Goal: Communication & Community: Answer question/provide support

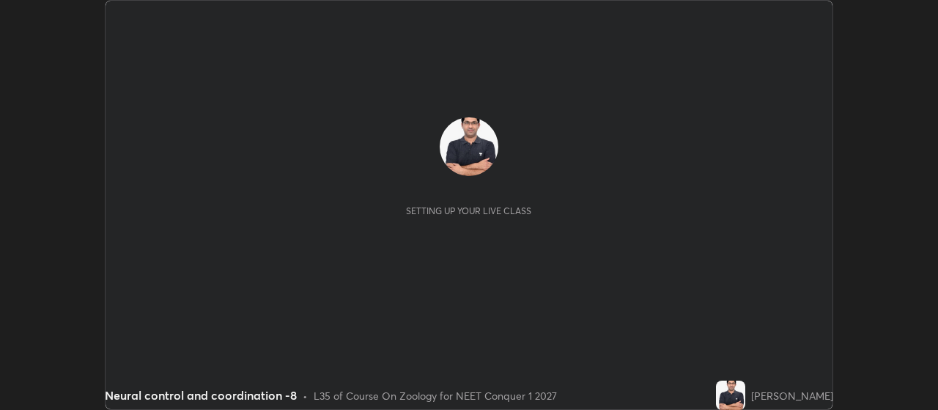
scroll to position [410, 937]
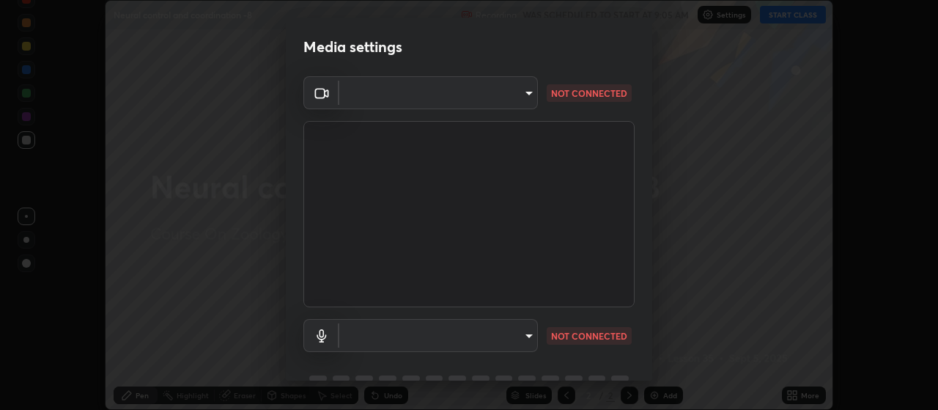
type input "3aa1f2dfd03d01f189a8a01f68d52051269995ca7ca0ffcaee6397e0c867a5cc"
click at [528, 332] on body "Erase all Neural control and coordination -8 Recording WAS SCHEDULED TO START A…" at bounding box center [469, 205] width 938 height 410
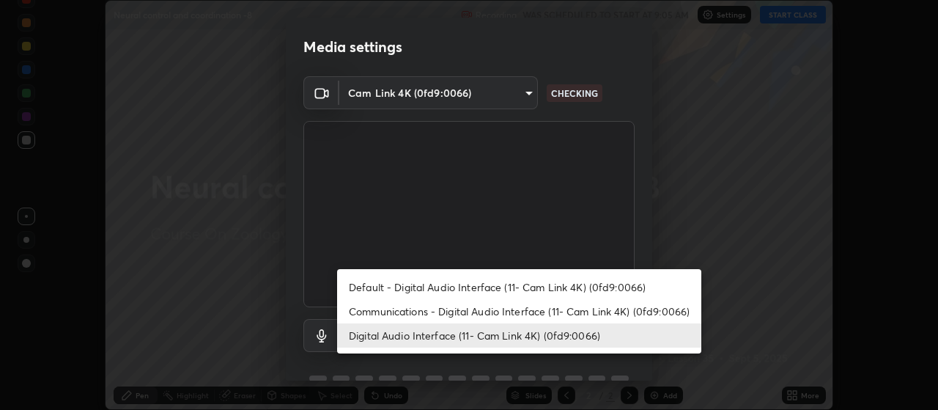
click at [448, 287] on li "Default - Digital Audio Interface (11- Cam Link 4K) (0fd9:0066)" at bounding box center [519, 287] width 364 height 24
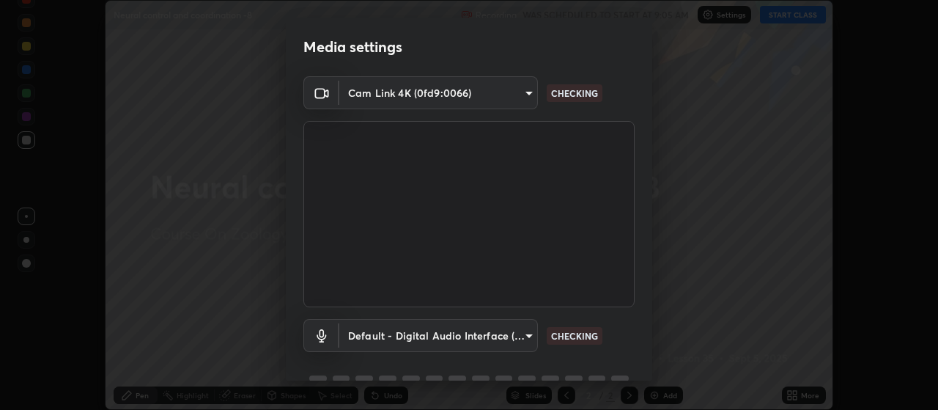
scroll to position [71, 0]
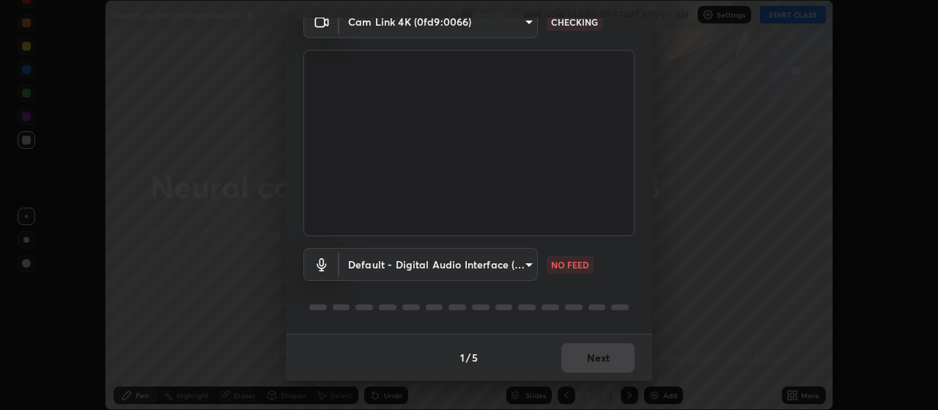
click at [523, 263] on body "Erase all Neural control and coordination -8 Recording WAS SCHEDULED TO START A…" at bounding box center [469, 205] width 938 height 410
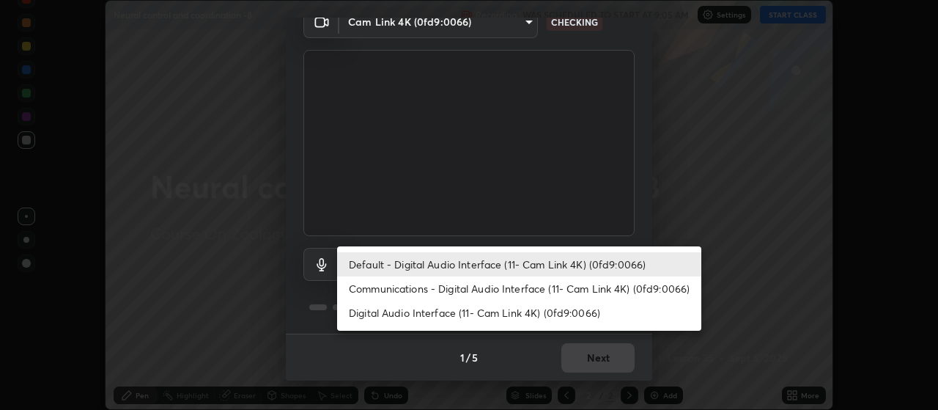
click at [472, 290] on li "Communications - Digital Audio Interface (11- Cam Link 4K) (0fd9:0066)" at bounding box center [519, 288] width 364 height 24
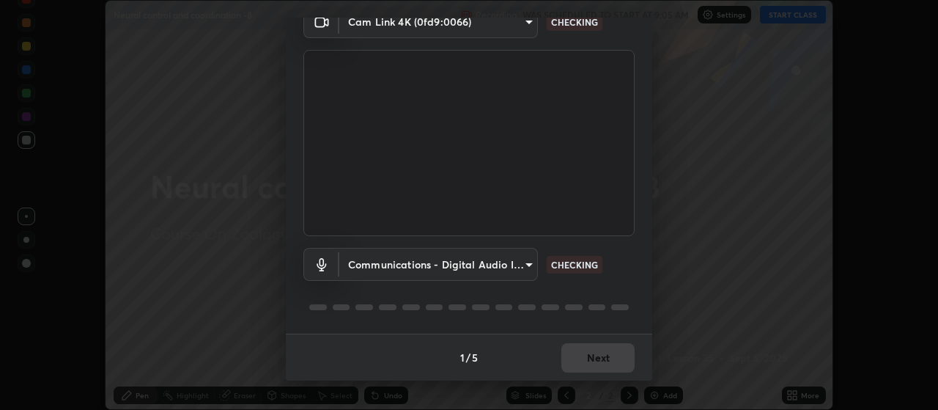
click at [525, 26] on body "Erase all Neural control and coordination -8 Recording WAS SCHEDULED TO START A…" at bounding box center [469, 205] width 938 height 410
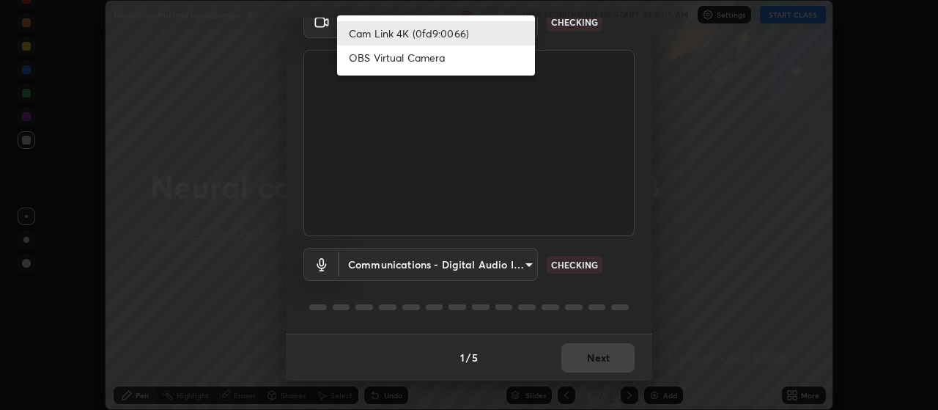
scroll to position [59, 0]
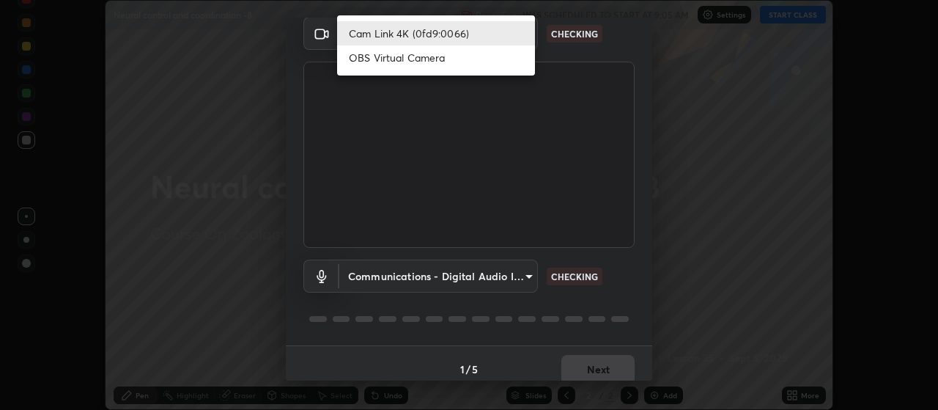
click at [446, 34] on li "Cam Link 4K (0fd9:0066)" at bounding box center [436, 33] width 198 height 24
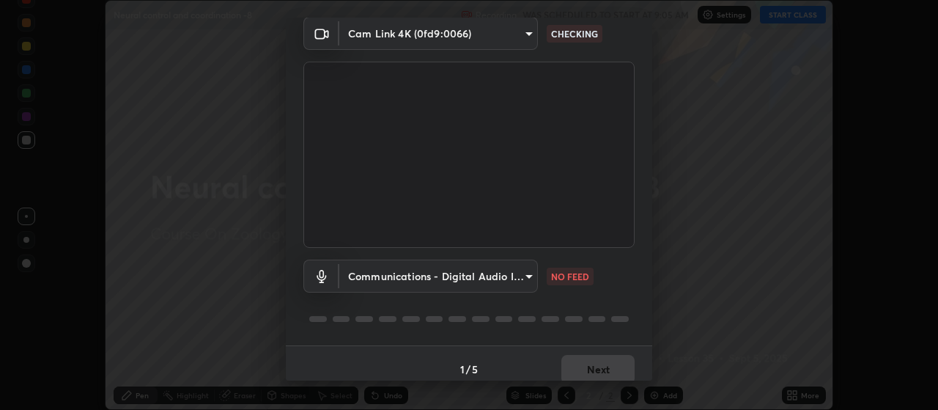
click at [525, 279] on body "Erase all Neural control and coordination -8 Recording WAS SCHEDULED TO START A…" at bounding box center [469, 205] width 938 height 410
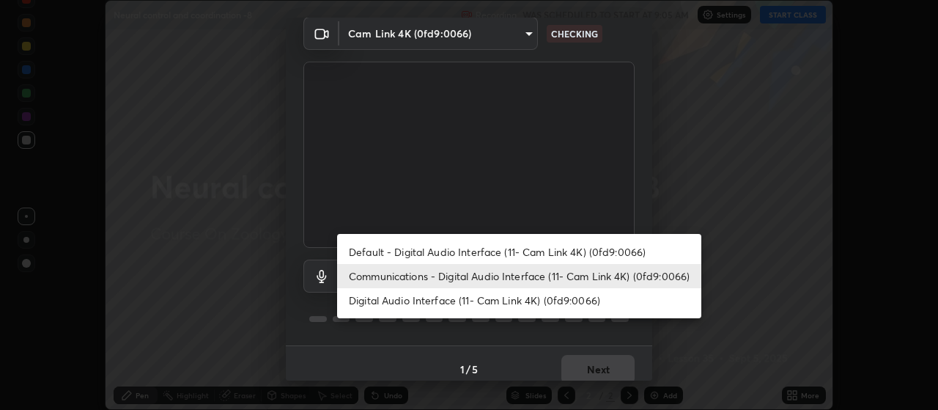
click at [455, 253] on li "Default - Digital Audio Interface (11- Cam Link 4K) (0fd9:0066)" at bounding box center [519, 252] width 364 height 24
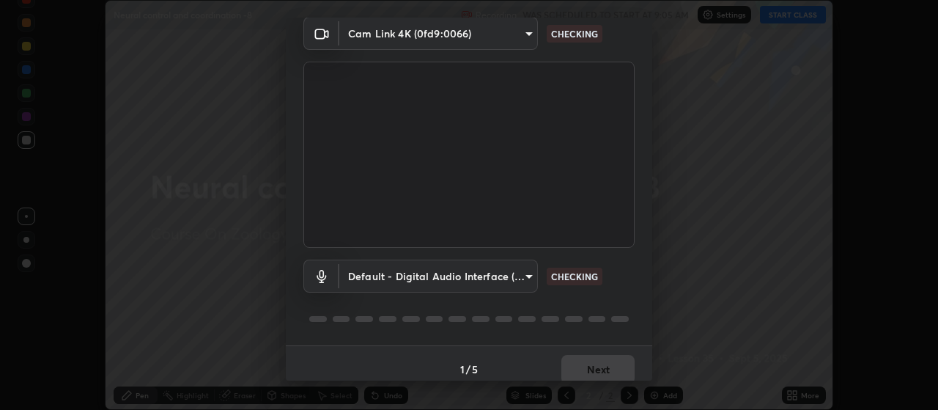
scroll to position [0, 0]
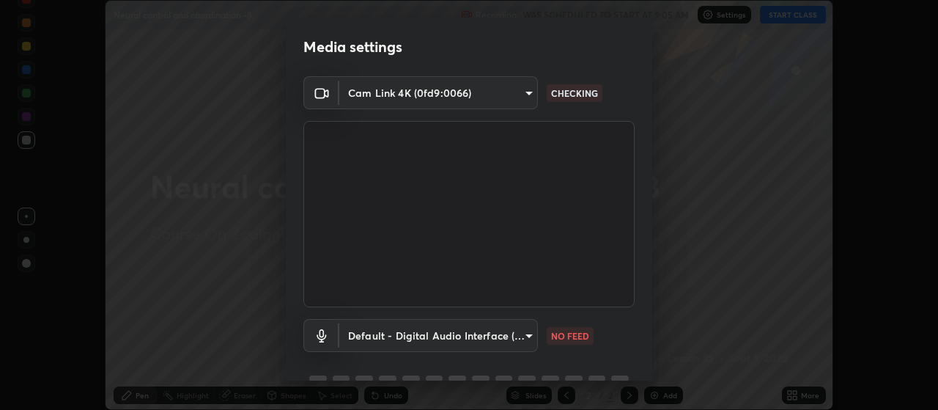
click at [526, 337] on body "Erase all Neural control and coordination -8 Recording WAS SCHEDULED TO START A…" at bounding box center [469, 205] width 938 height 410
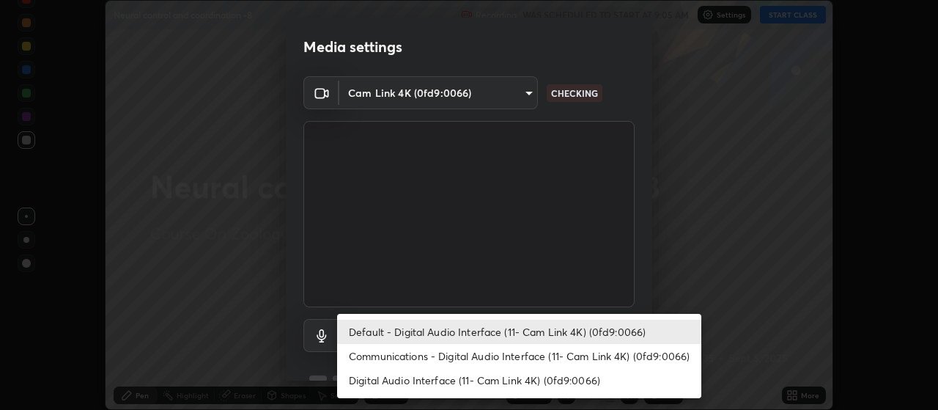
click at [396, 378] on li "Digital Audio Interface (11- Cam Link 4K) (0fd9:0066)" at bounding box center [519, 380] width 364 height 24
type input "ce0259ebce2c1d6f8dc1e66a8b43f218209f1f16257ad3a10786f4803decfd47"
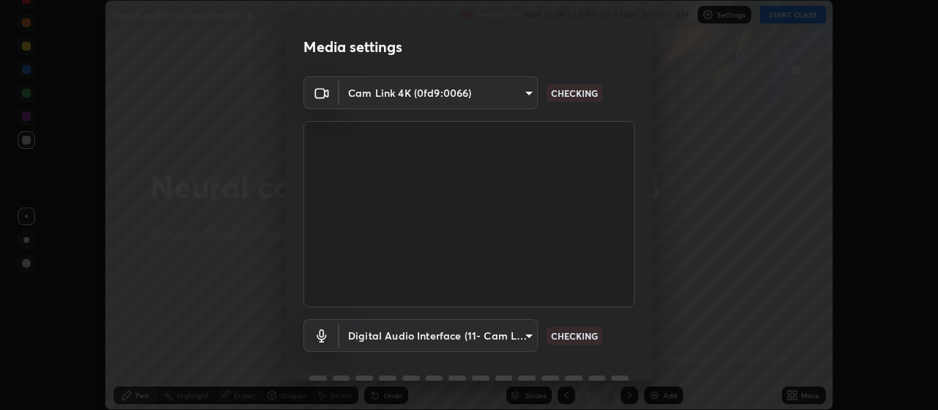
click at [448, 95] on body "Erase all Neural control and coordination -8 Recording WAS SCHEDULED TO START A…" at bounding box center [469, 205] width 938 height 410
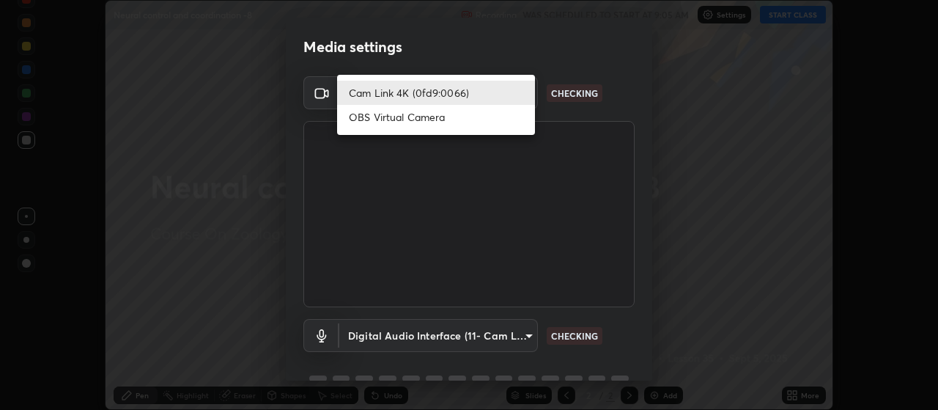
click at [405, 117] on li "OBS Virtual Camera" at bounding box center [436, 117] width 198 height 24
type input "c8313ea49ceb1354c924ee085e3ad792f254d22df0a55c60739e47df3b0765f3"
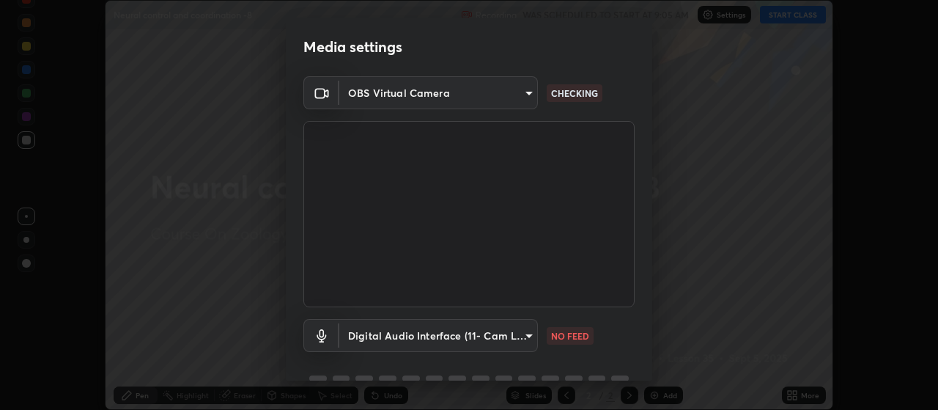
click at [520, 331] on body "Erase all Neural control and coordination -8 Recording WAS SCHEDULED TO START A…" at bounding box center [469, 205] width 938 height 410
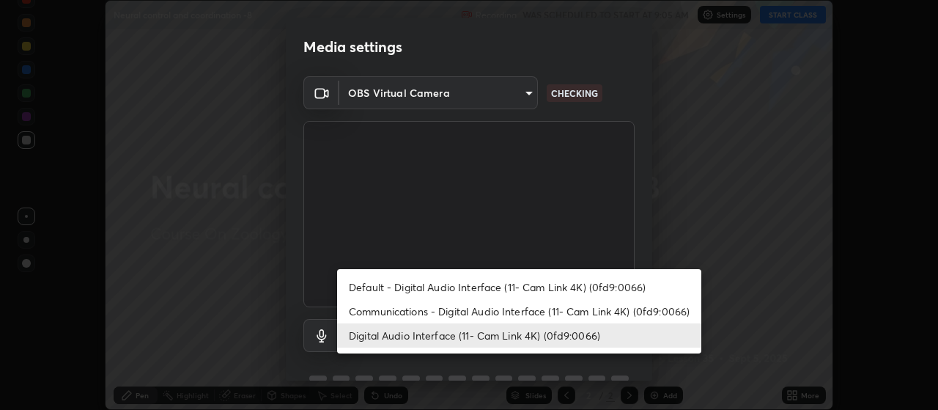
click at [443, 287] on li "Default - Digital Audio Interface (11- Cam Link 4K) (0fd9:0066)" at bounding box center [519, 287] width 364 height 24
type input "default"
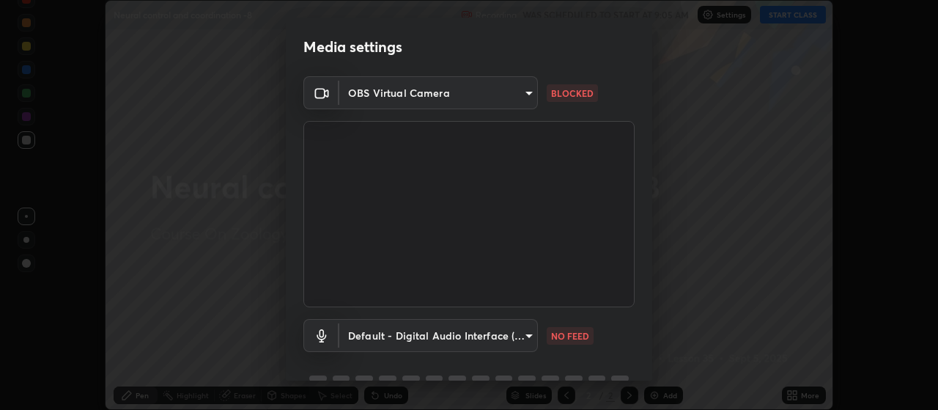
click at [526, 97] on body "Erase all Neural control and coordination -8 Recording WAS SCHEDULED TO START A…" at bounding box center [469, 205] width 938 height 410
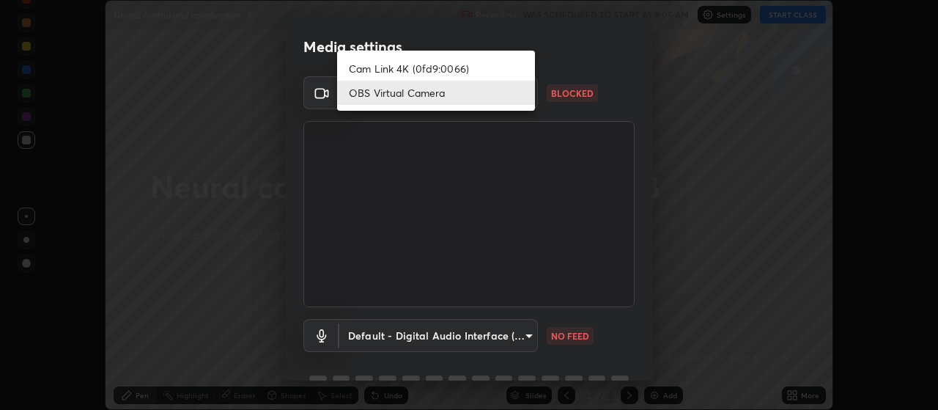
click at [493, 71] on li "Cam Link 4K (0fd9:0066)" at bounding box center [436, 68] width 198 height 24
type input "3aa1f2dfd03d01f189a8a01f68d52051269995ca7ca0ffcaee6397e0c867a5cc"
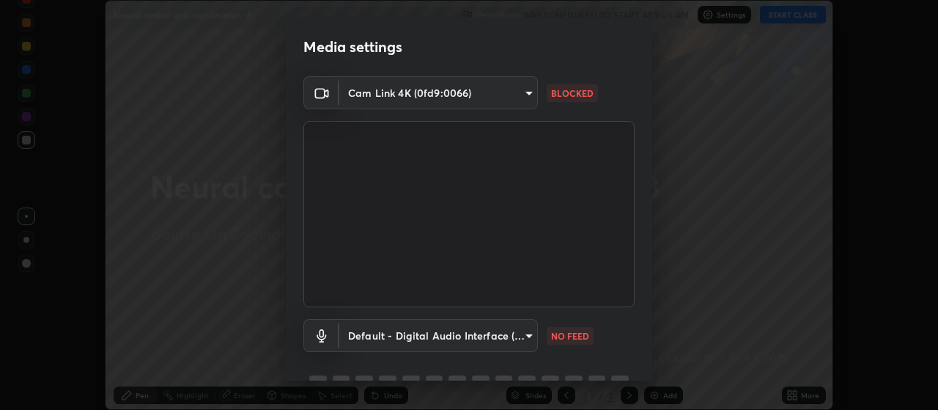
click at [528, 339] on body "Erase all Neural control and coordination -8 Recording WAS SCHEDULED TO START A…" at bounding box center [469, 205] width 938 height 410
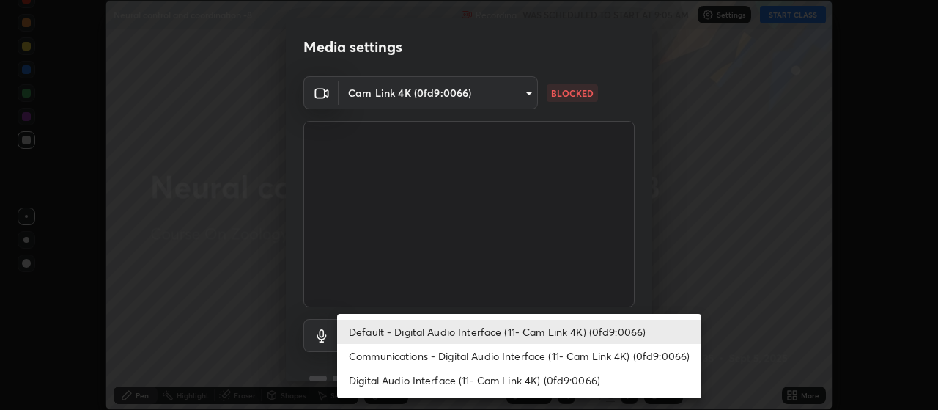
click at [547, 355] on li "Communications - Digital Audio Interface (11- Cam Link 4K) (0fd9:0066)" at bounding box center [519, 356] width 364 height 24
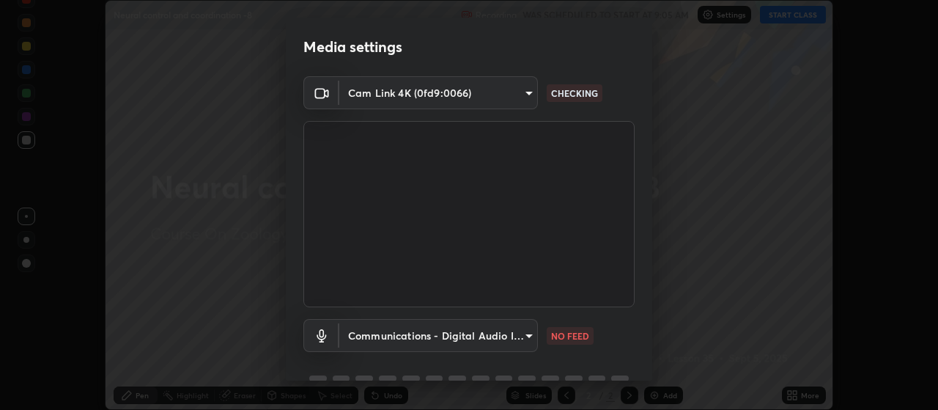
click at [425, 332] on body "Erase all Neural control and coordination -8 Recording WAS SCHEDULED TO START A…" at bounding box center [469, 205] width 938 height 410
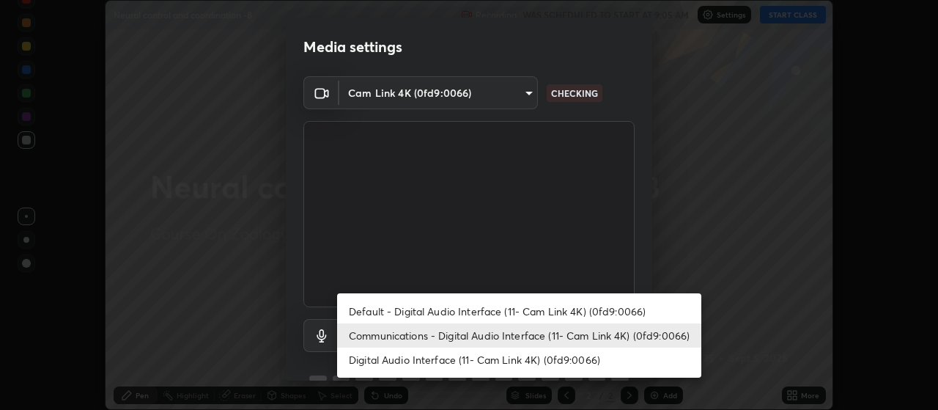
click at [401, 309] on li "Default - Digital Audio Interface (11- Cam Link 4K) (0fd9:0066)" at bounding box center [519, 311] width 364 height 24
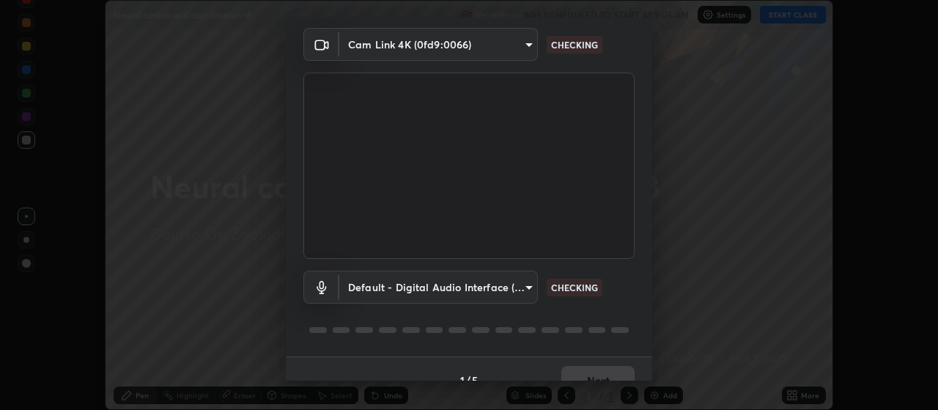
scroll to position [71, 0]
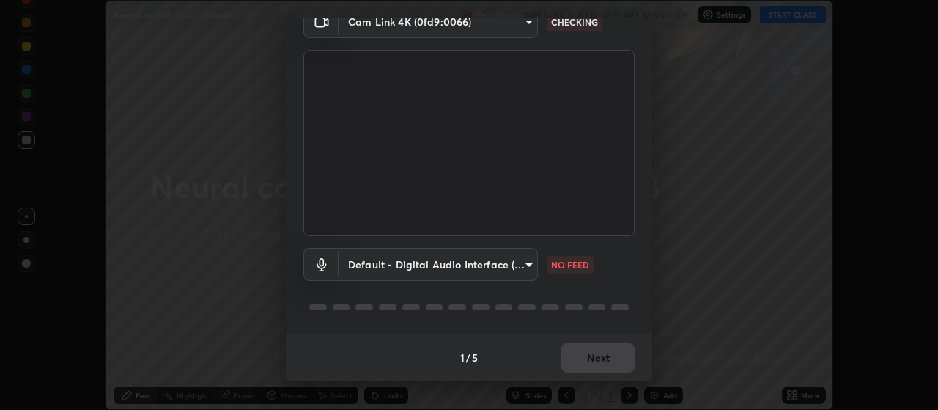
click at [512, 266] on body "Erase all Neural control and coordination -8 Recording WAS SCHEDULED TO START A…" at bounding box center [469, 205] width 938 height 410
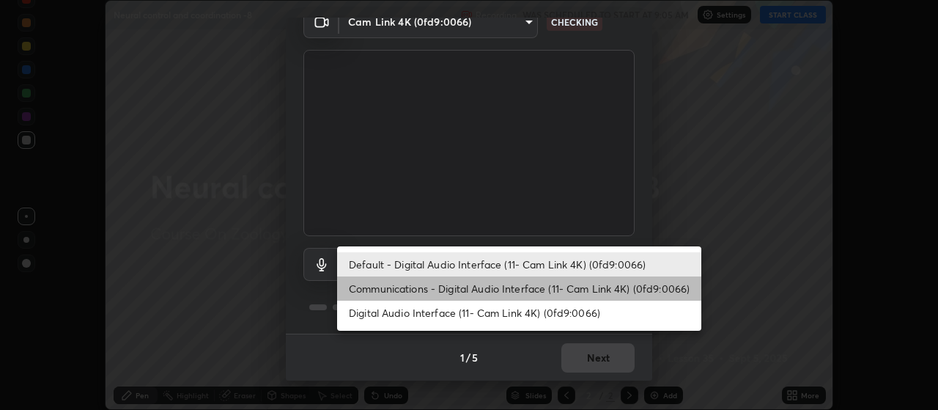
click at [415, 290] on li "Communications - Digital Audio Interface (11- Cam Link 4K) (0fd9:0066)" at bounding box center [519, 288] width 364 height 24
type input "communications"
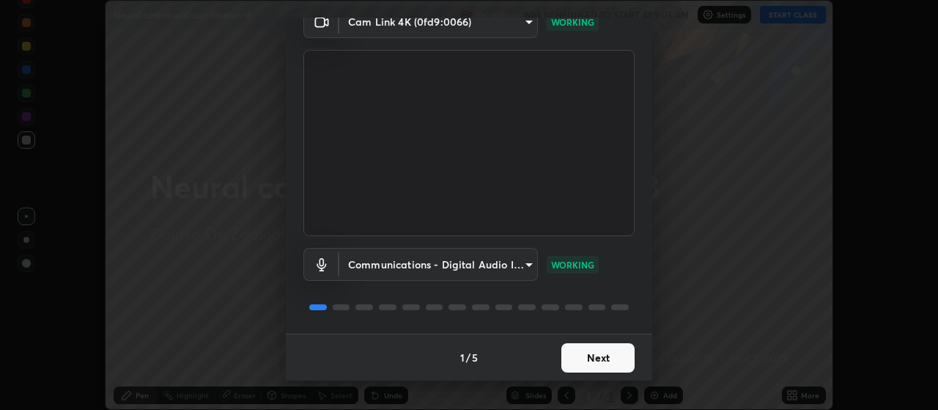
click at [590, 350] on button "Next" at bounding box center [597, 357] width 73 height 29
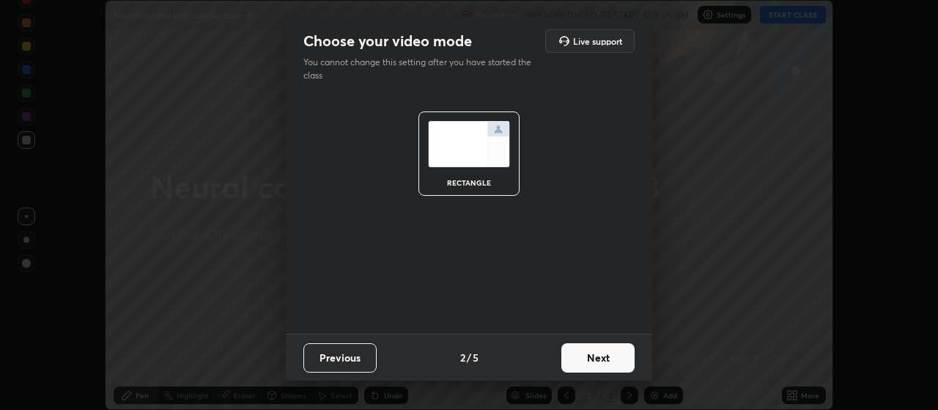
click at [595, 354] on button "Next" at bounding box center [597, 357] width 73 height 29
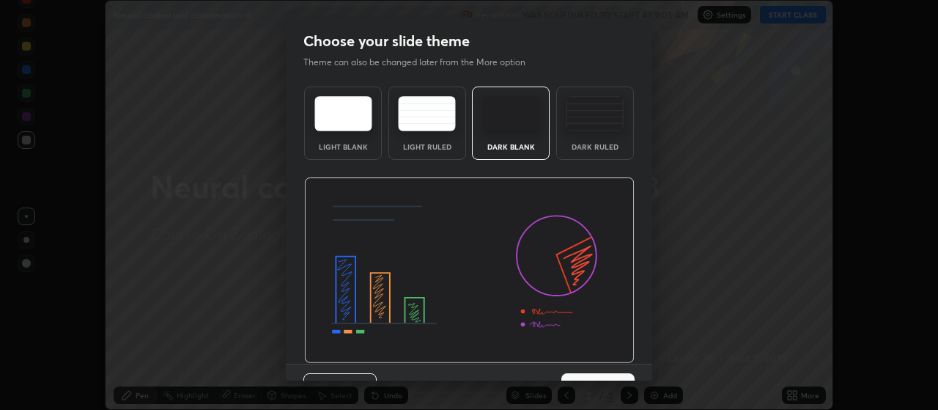
drag, startPoint x: 605, startPoint y: 354, endPoint x: 603, endPoint y: 311, distance: 42.6
click at [603, 311] on div "Choose your slide theme Theme can also be changed later from the More option Li…" at bounding box center [469, 199] width 366 height 363
drag, startPoint x: 647, startPoint y: 331, endPoint x: 643, endPoint y: 385, distance: 55.1
click at [643, 385] on div "Choose your slide theme Theme can also be changed later from the More option Li…" at bounding box center [469, 205] width 938 height 410
drag, startPoint x: 647, startPoint y: 339, endPoint x: 642, endPoint y: 369, distance: 30.5
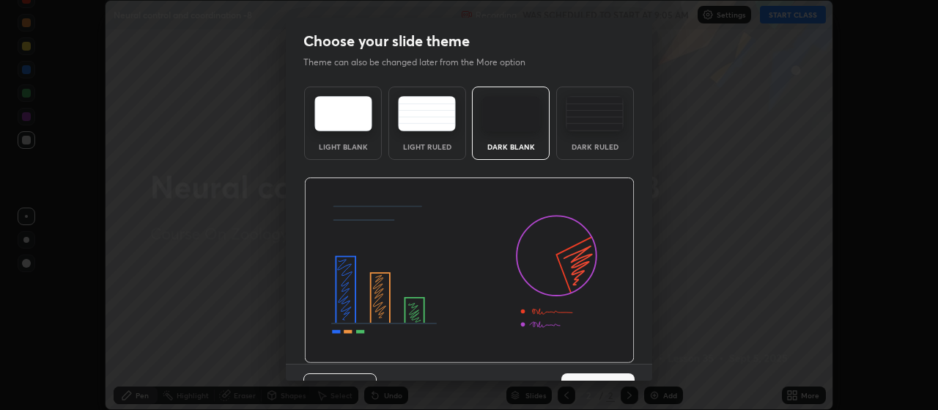
click at [642, 369] on div "Choose your slide theme Theme can also be changed later from the More option Li…" at bounding box center [469, 199] width 366 height 363
drag, startPoint x: 652, startPoint y: 311, endPoint x: 654, endPoint y: 340, distance: 29.4
click at [654, 340] on div "Choose your slide theme Theme can also be changed later from the More option Li…" at bounding box center [469, 205] width 938 height 410
drag, startPoint x: 646, startPoint y: 348, endPoint x: 649, endPoint y: 317, distance: 30.9
click at [649, 317] on div "Choose your slide theme Theme can also be changed later from the More option Li…" at bounding box center [469, 199] width 366 height 363
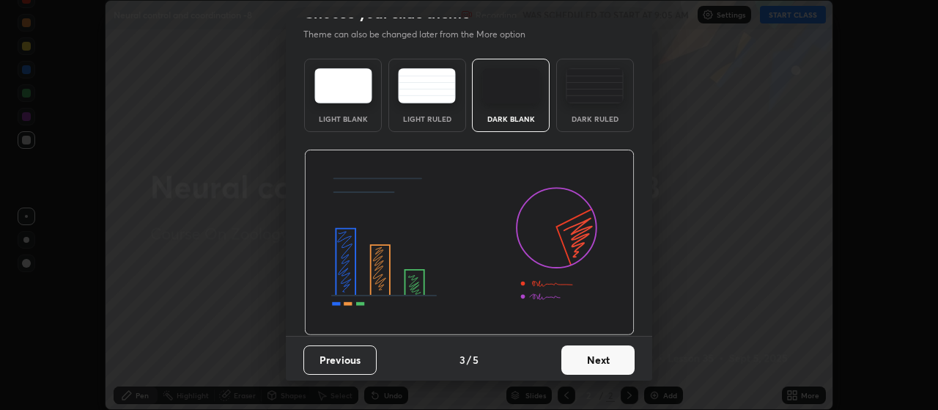
scroll to position [30, 0]
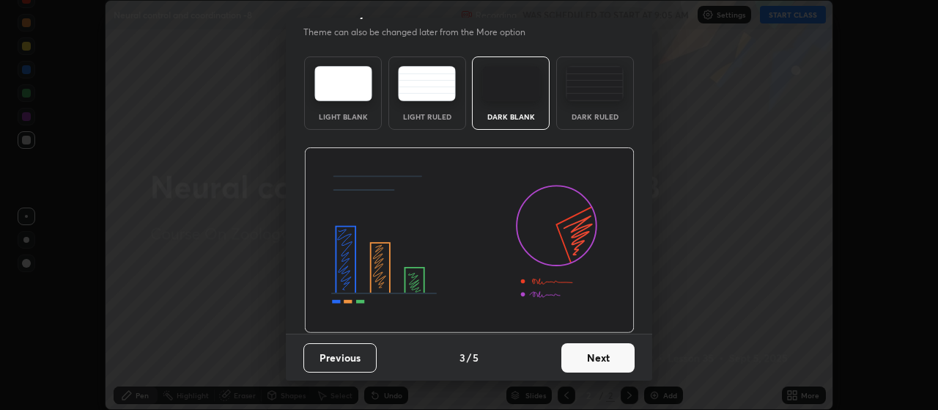
click at [608, 355] on button "Next" at bounding box center [597, 357] width 73 height 29
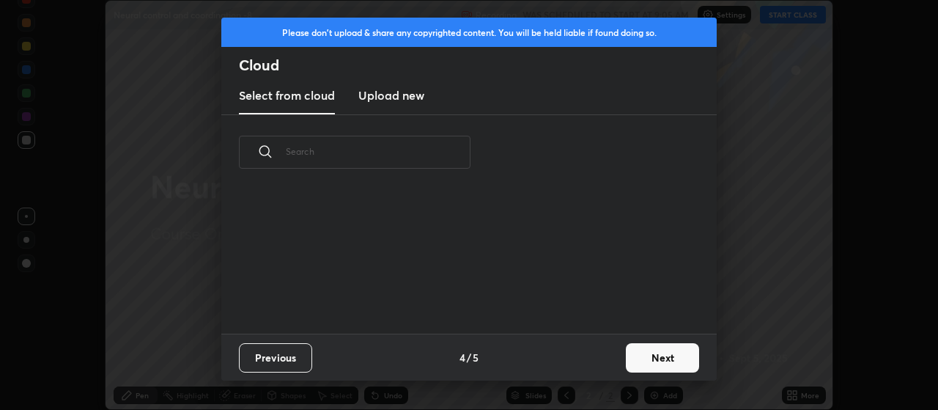
scroll to position [0, 0]
click at [660, 351] on button "Next" at bounding box center [662, 357] width 73 height 29
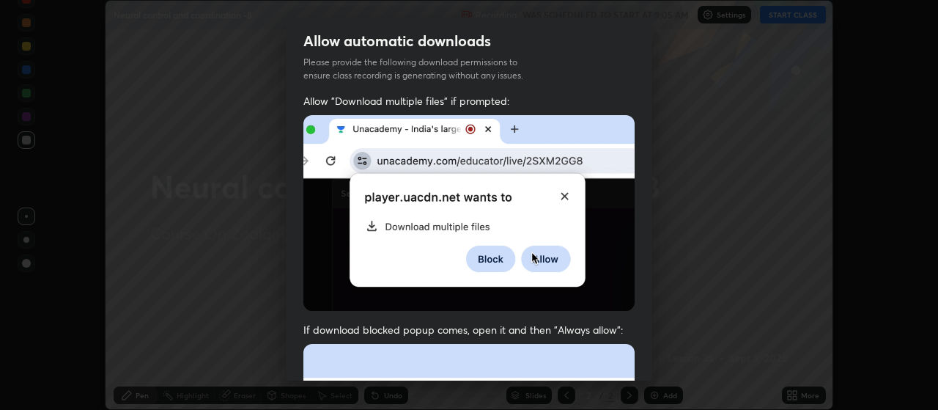
drag, startPoint x: 647, startPoint y: 174, endPoint x: 650, endPoint y: 229, distance: 54.3
click at [650, 229] on div "Allow automatic downloads Please provide the following download permissions to …" at bounding box center [469, 199] width 366 height 363
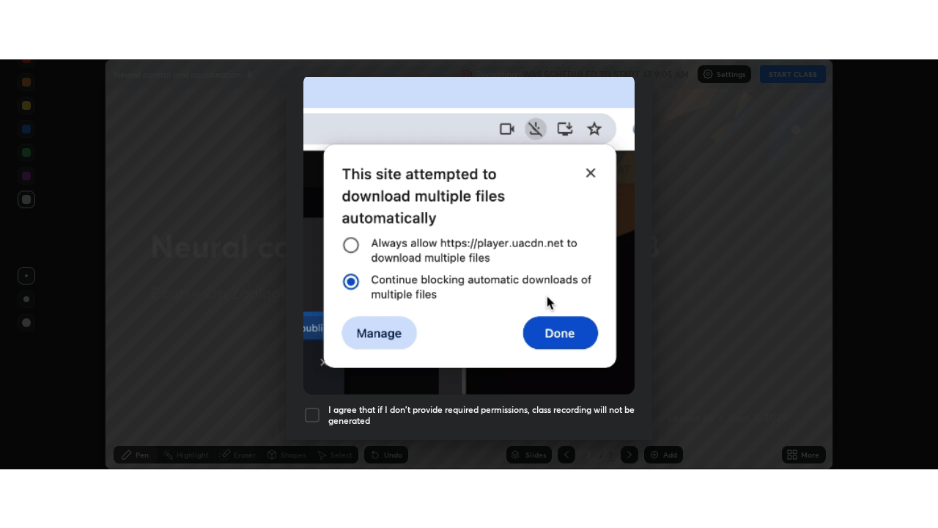
scroll to position [370, 0]
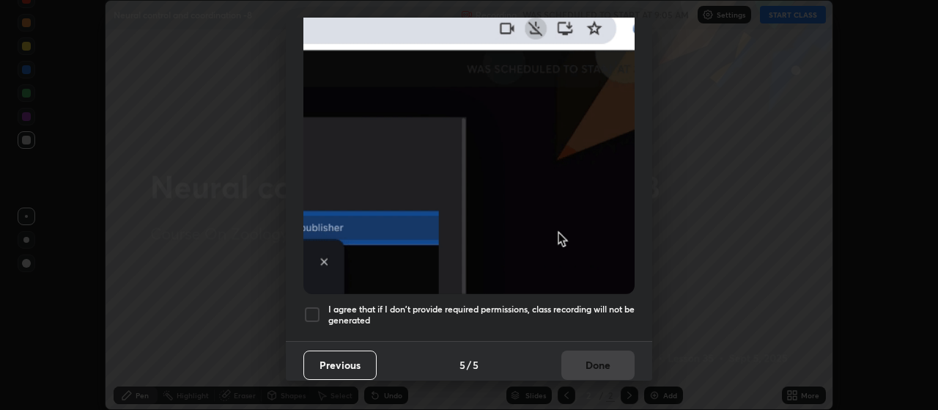
click at [296, 308] on div "Allow "Download multiple files" if prompted: If download blocked popup comes, o…" at bounding box center [469, 32] width 366 height 617
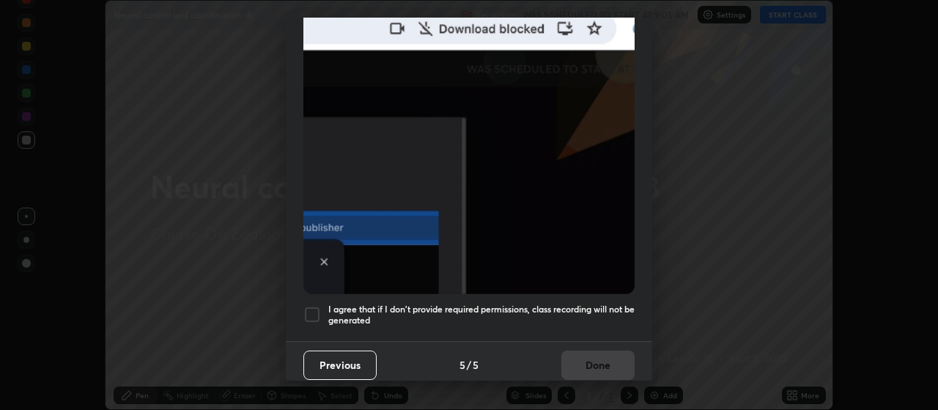
click at [314, 309] on div at bounding box center [312, 315] width 18 height 18
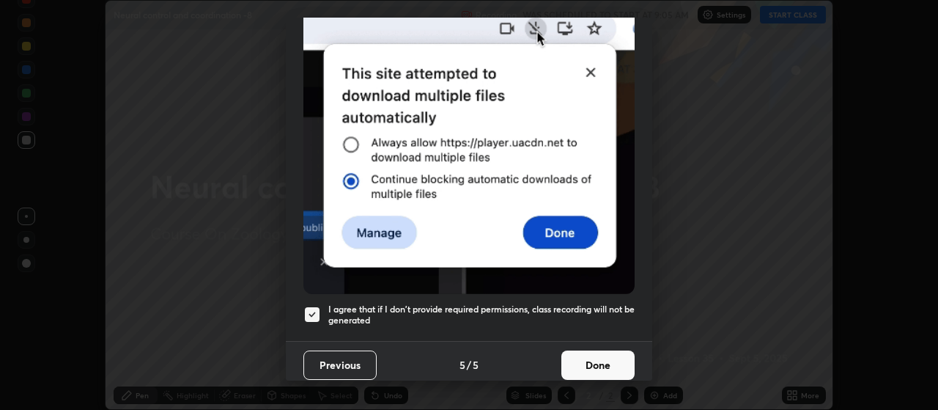
click at [599, 366] on button "Done" at bounding box center [597, 364] width 73 height 29
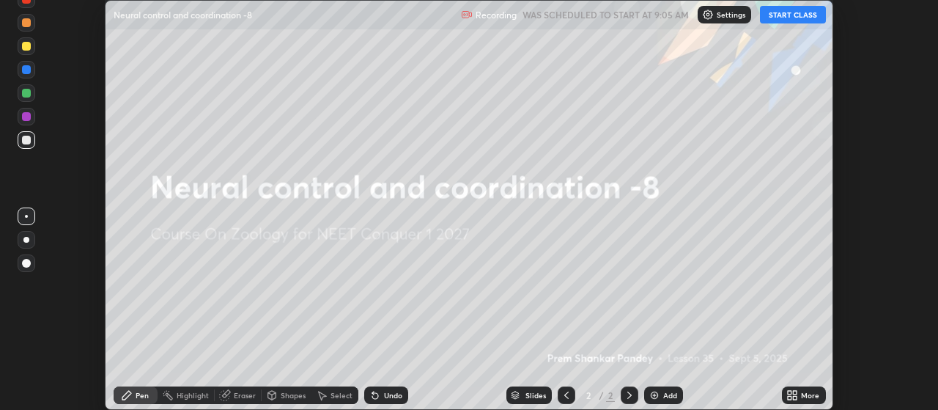
click at [799, 394] on div "More" at bounding box center [804, 395] width 44 height 18
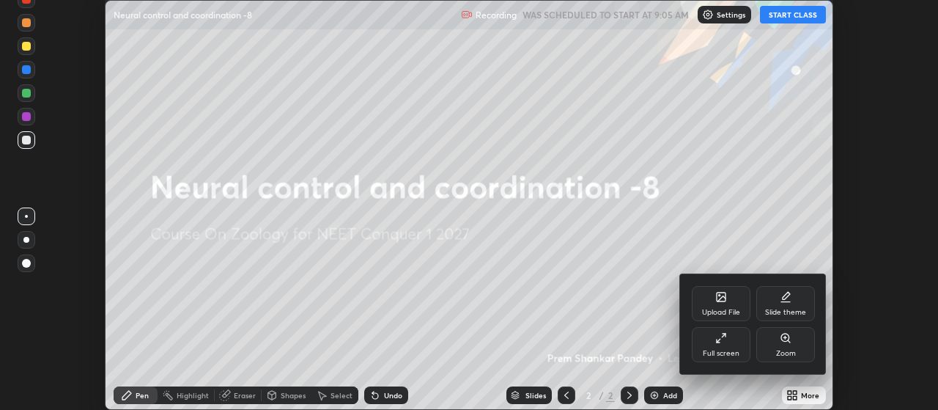
click at [720, 350] on div "Full screen" at bounding box center [721, 353] width 37 height 7
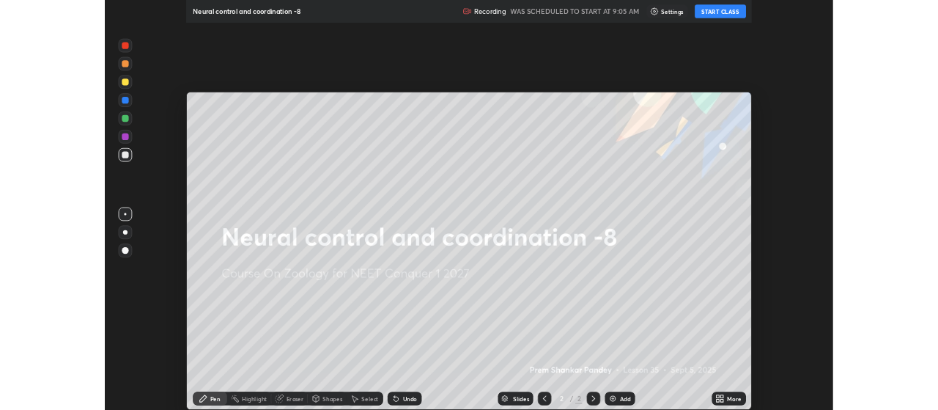
scroll to position [528, 938]
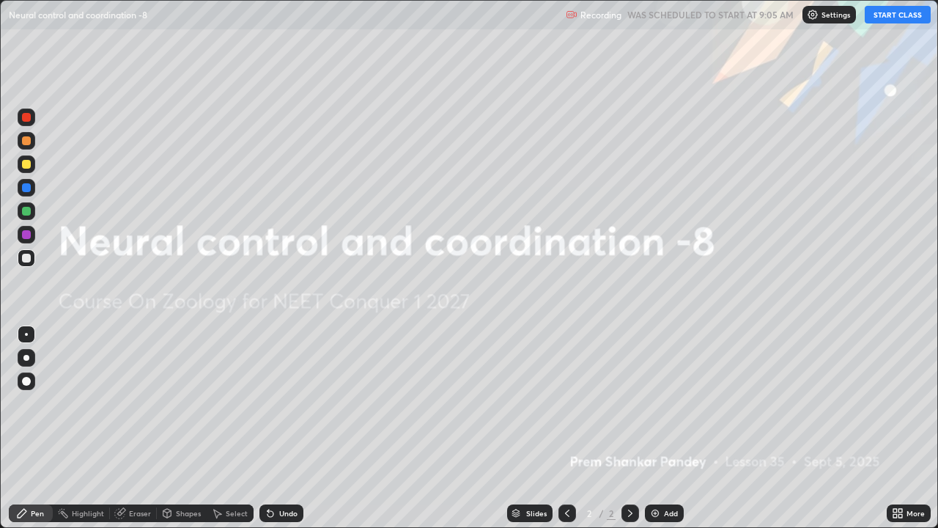
click at [893, 13] on button "START CLASS" at bounding box center [898, 15] width 66 height 18
click at [888, 14] on button "START CLASS" at bounding box center [898, 15] width 66 height 18
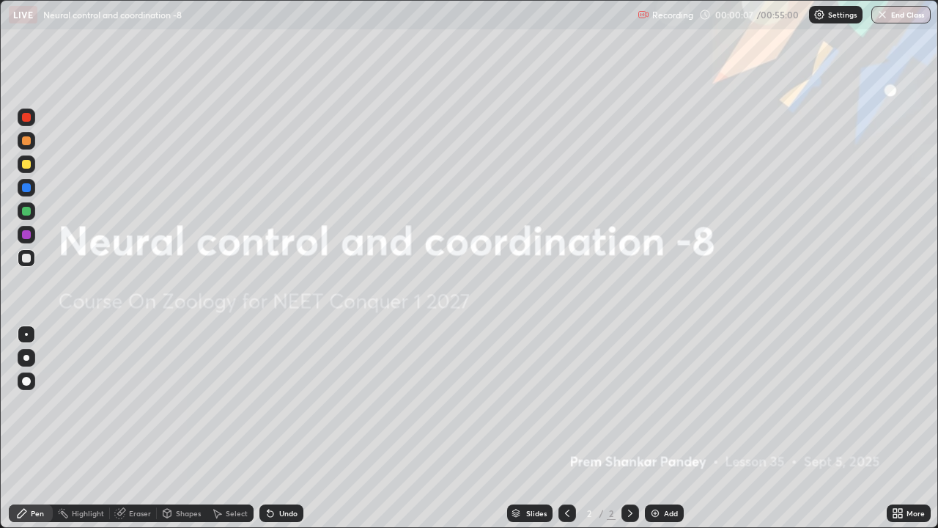
click at [651, 409] on img at bounding box center [655, 513] width 12 height 12
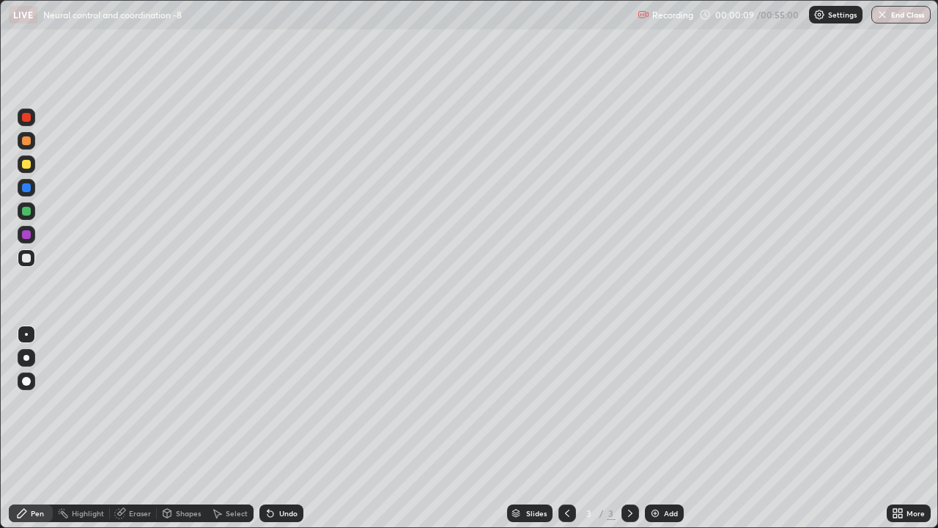
click at [27, 359] on div at bounding box center [26, 358] width 6 height 6
click at [31, 357] on div at bounding box center [27, 358] width 18 height 18
click at [28, 119] on div at bounding box center [26, 117] width 9 height 9
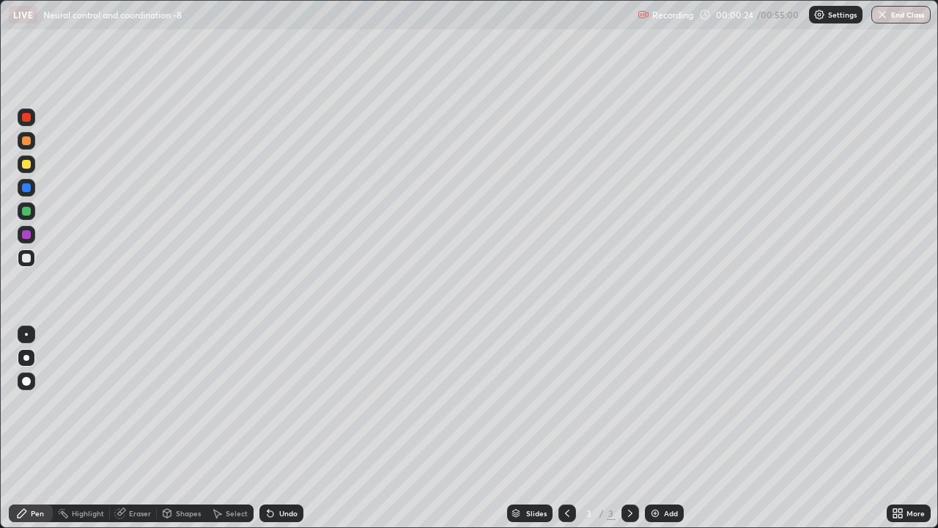
click at [28, 119] on div at bounding box center [26, 117] width 9 height 9
click at [27, 259] on div at bounding box center [26, 258] width 9 height 9
click at [273, 409] on icon at bounding box center [271, 513] width 12 height 12
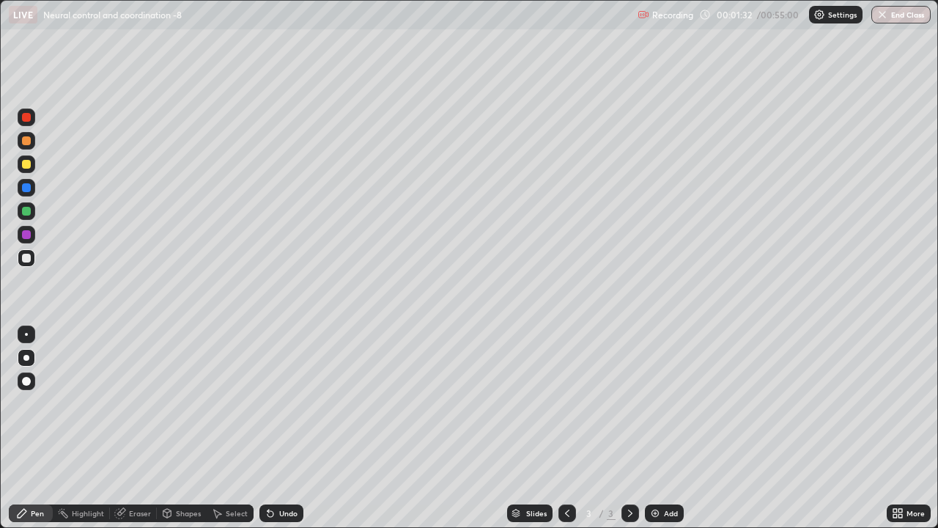
click at [269, 409] on div "Undo" at bounding box center [281, 513] width 44 height 18
click at [270, 409] on icon at bounding box center [271, 513] width 12 height 12
drag, startPoint x: 270, startPoint y: 515, endPoint x: 270, endPoint y: 524, distance: 8.8
click at [270, 409] on div "Undo" at bounding box center [279, 512] width 50 height 29
click at [270, 409] on icon at bounding box center [271, 513] width 12 height 12
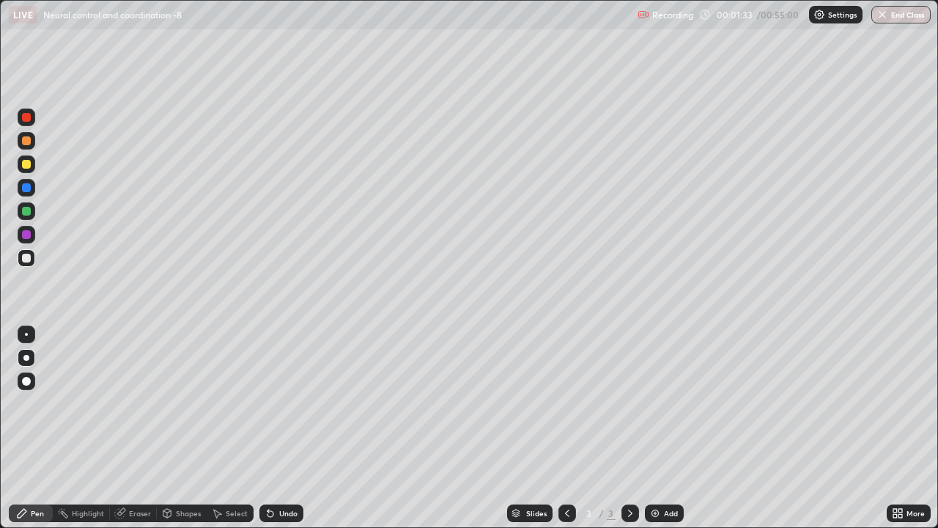
click at [271, 409] on div "Undo" at bounding box center [279, 512] width 50 height 29
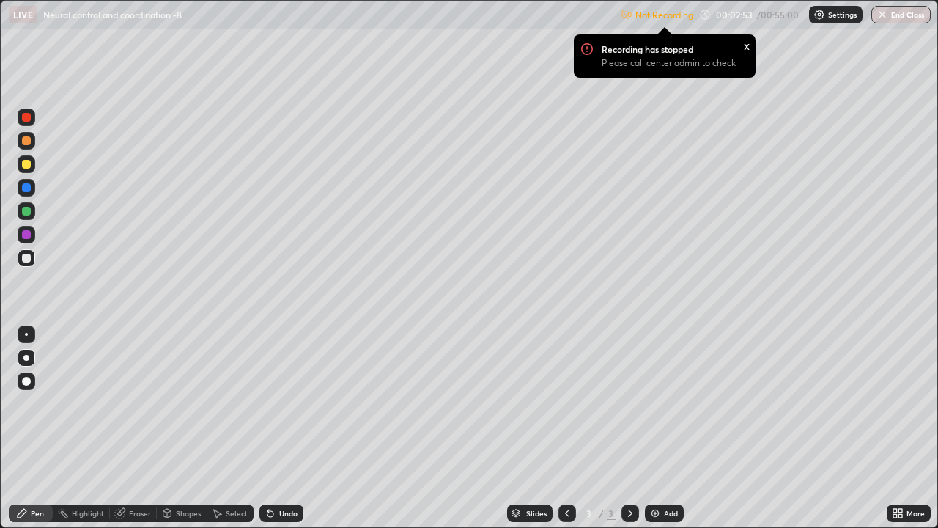
click at [654, 409] on img at bounding box center [655, 513] width 12 height 12
click at [132, 409] on div "Eraser" at bounding box center [133, 513] width 47 height 18
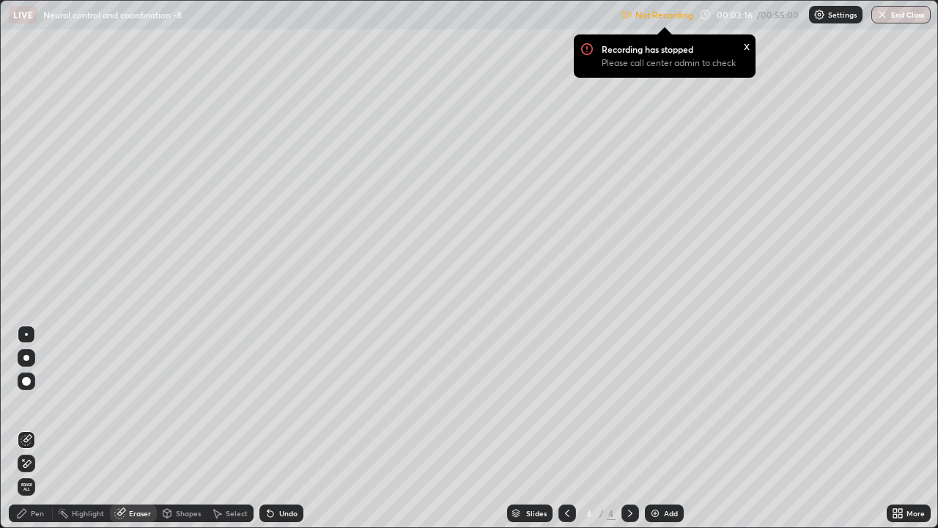
click at [36, 409] on div "Pen" at bounding box center [37, 512] width 13 height 7
click at [40, 409] on div "Pen" at bounding box center [37, 512] width 13 height 7
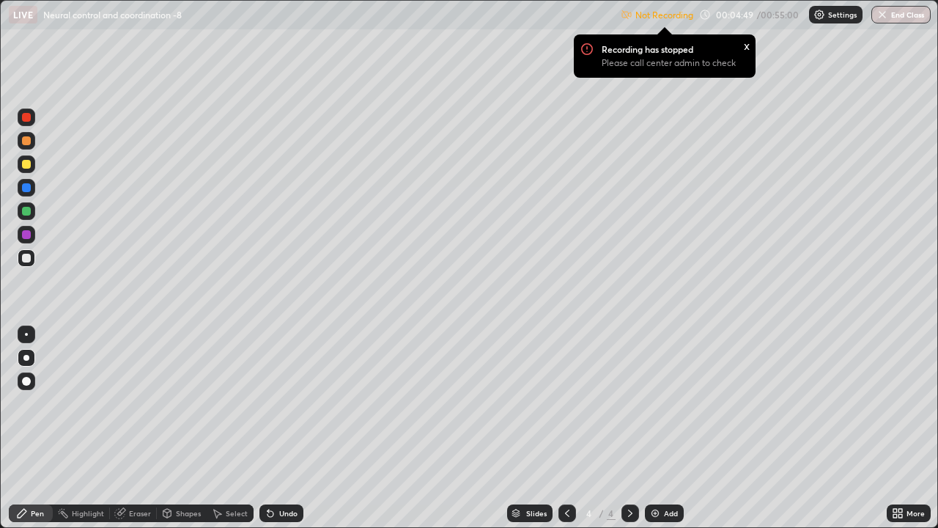
click at [267, 409] on icon at bounding box center [271, 513] width 12 height 12
click at [268, 409] on icon at bounding box center [271, 513] width 12 height 12
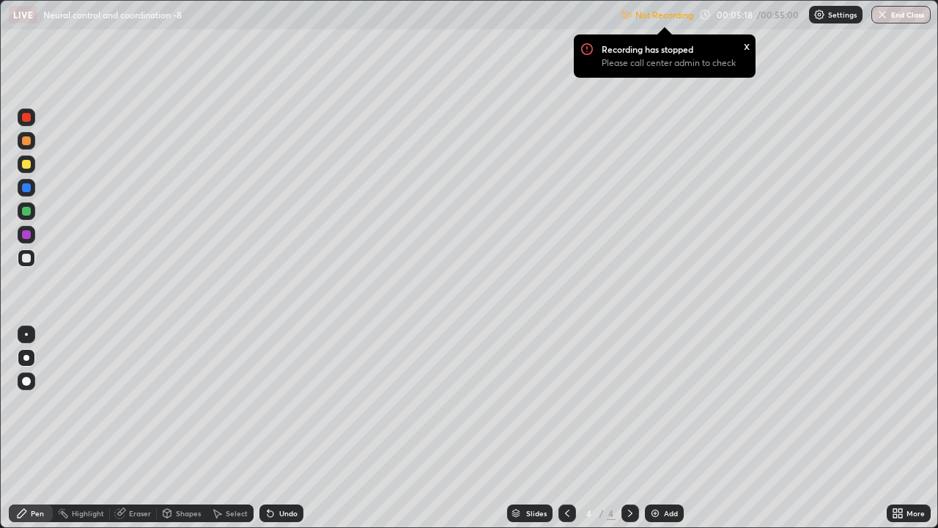
click at [27, 117] on div at bounding box center [26, 117] width 9 height 9
click at [28, 258] on div at bounding box center [26, 258] width 9 height 9
click at [29, 165] on div at bounding box center [26, 164] width 9 height 9
click at [28, 210] on div at bounding box center [26, 211] width 9 height 9
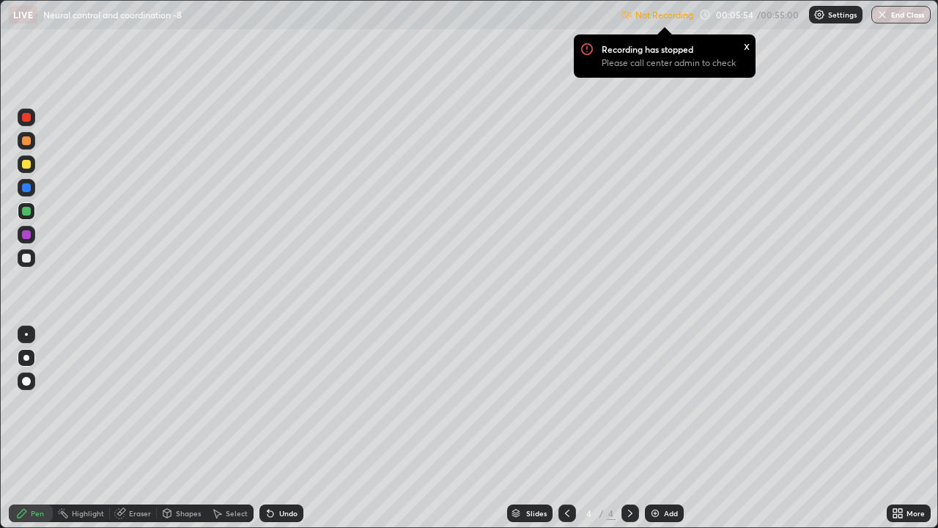
click at [28, 210] on div at bounding box center [26, 211] width 9 height 9
click at [29, 139] on div at bounding box center [26, 140] width 9 height 9
click at [35, 141] on div at bounding box center [26, 140] width 23 height 23
click at [25, 261] on div at bounding box center [26, 258] width 9 height 9
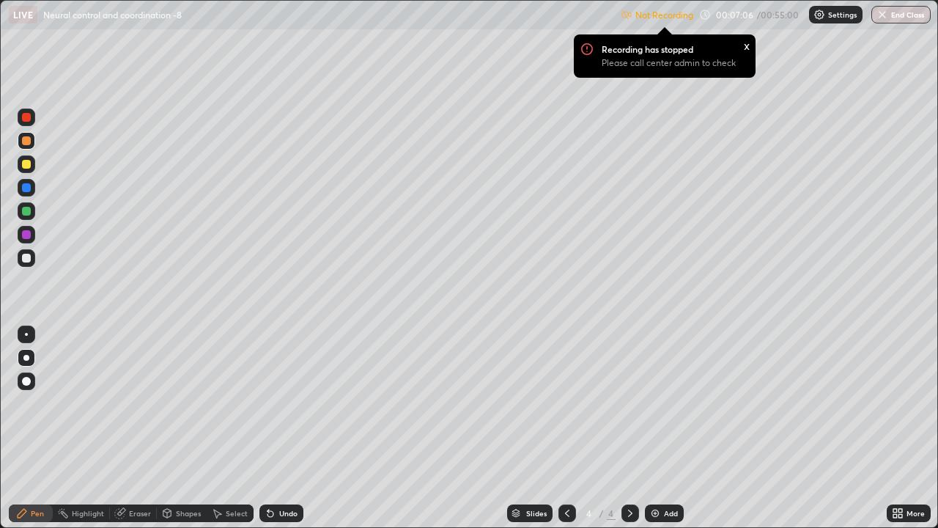
click at [30, 265] on div at bounding box center [27, 258] width 18 height 18
click at [652, 409] on img at bounding box center [655, 513] width 12 height 12
click at [31, 213] on div at bounding box center [27, 211] width 18 height 18
click at [27, 213] on div at bounding box center [26, 211] width 9 height 9
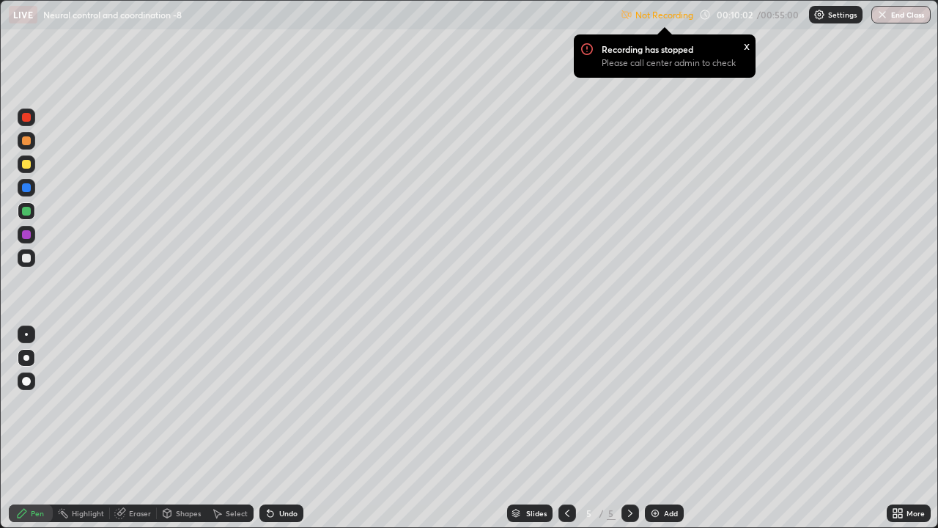
click at [28, 257] on div at bounding box center [26, 258] width 9 height 9
click at [26, 258] on div at bounding box center [26, 258] width 9 height 9
click at [564, 80] on div "LIVE Neural control and coordination -8 Not Recording Recording has stopped Ple…" at bounding box center [469, 264] width 938 height 528
click at [562, 70] on div "Recording has stopped Please call center admin to check x" at bounding box center [664, 56] width 205 height 67
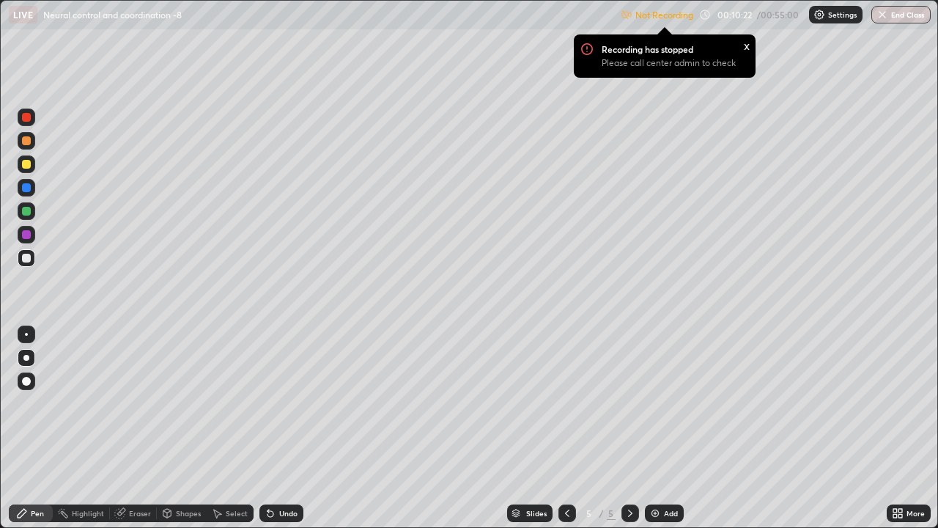
click at [567, 77] on div "Recording has stopped Please call center admin to check x" at bounding box center [664, 56] width 205 height 67
click at [563, 78] on div "Recording has stopped Please call center admin to check x" at bounding box center [664, 56] width 205 height 67
drag, startPoint x: 575, startPoint y: 82, endPoint x: 585, endPoint y: 88, distance: 11.8
click at [585, 88] on div "Recording has stopped Please call center admin to check x" at bounding box center [664, 56] width 205 height 67
click at [26, 119] on div at bounding box center [26, 117] width 9 height 9
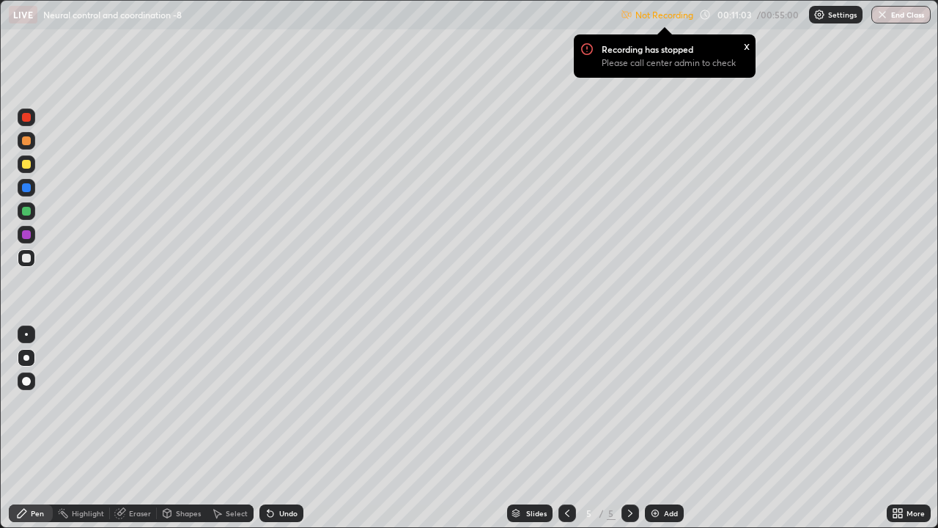
click at [28, 119] on div at bounding box center [26, 117] width 9 height 9
click at [27, 254] on div at bounding box center [26, 258] width 9 height 9
click at [29, 257] on div at bounding box center [26, 258] width 9 height 9
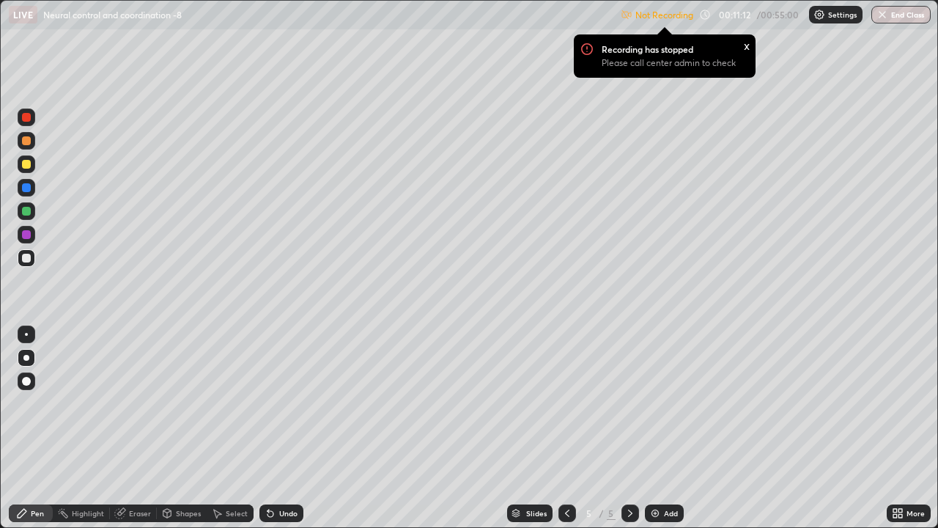
click at [33, 212] on div at bounding box center [27, 211] width 18 height 18
click at [38, 209] on div "Erase all" at bounding box center [26, 263] width 35 height 469
click at [25, 256] on div at bounding box center [27, 258] width 18 height 18
click at [654, 409] on img at bounding box center [655, 513] width 12 height 12
click at [26, 118] on div at bounding box center [26, 117] width 9 height 9
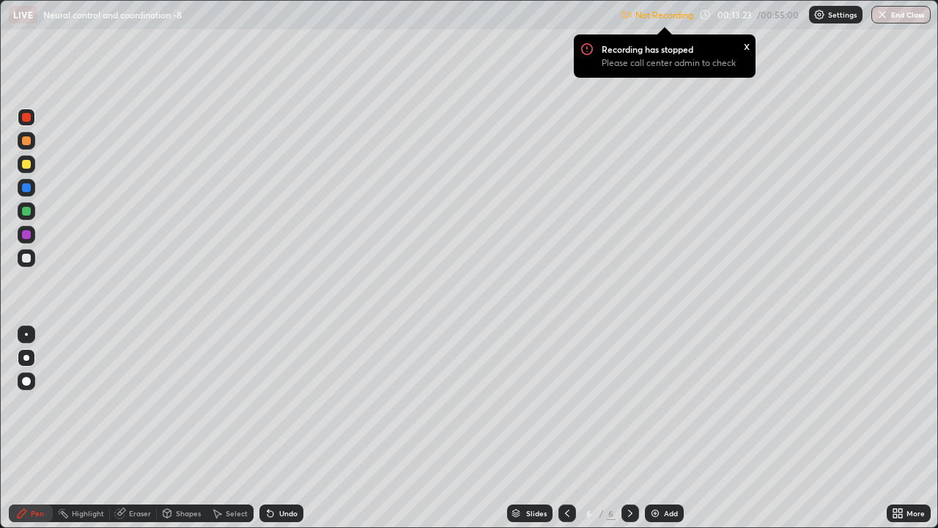
click at [26, 118] on div at bounding box center [26, 117] width 9 height 9
click at [28, 260] on div at bounding box center [26, 258] width 9 height 9
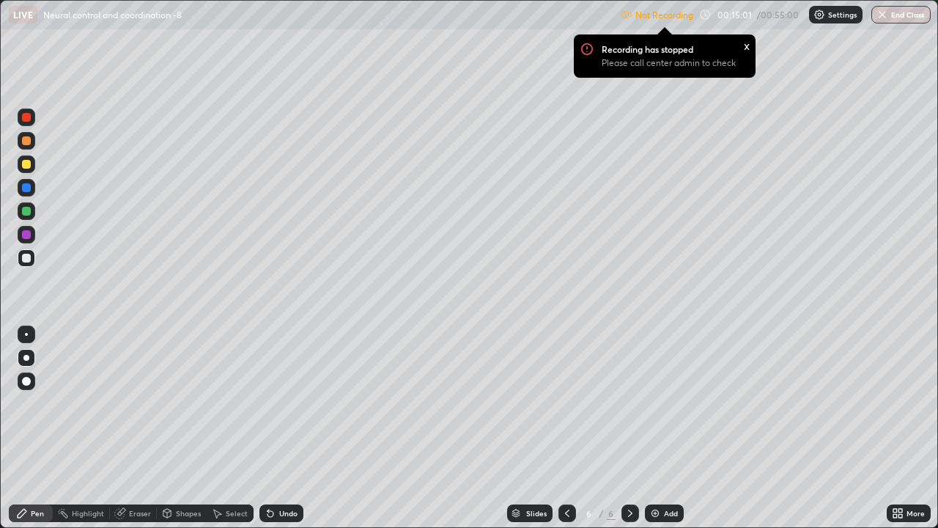
click at [24, 257] on div at bounding box center [26, 258] width 9 height 9
click at [28, 259] on div at bounding box center [26, 258] width 9 height 9
click at [25, 210] on div at bounding box center [26, 211] width 9 height 9
click at [654, 409] on img at bounding box center [655, 513] width 12 height 12
click at [25, 258] on div at bounding box center [26, 258] width 9 height 9
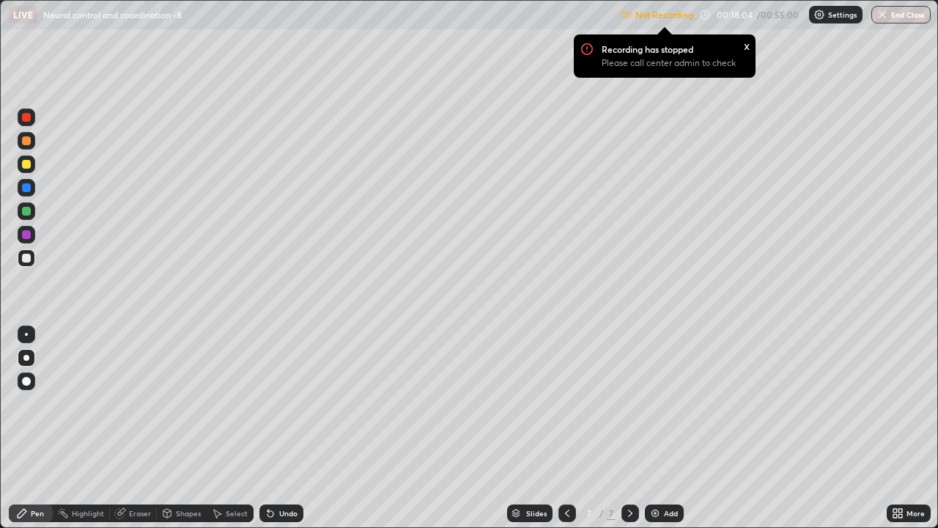
click at [28, 256] on div at bounding box center [26, 258] width 9 height 9
click at [784, 409] on div "LIVE Neural control and coordination -8 Not Recording Recording has stopped Ple…" at bounding box center [469, 264] width 938 height 528
click at [133, 409] on div "Eraser" at bounding box center [133, 513] width 47 height 18
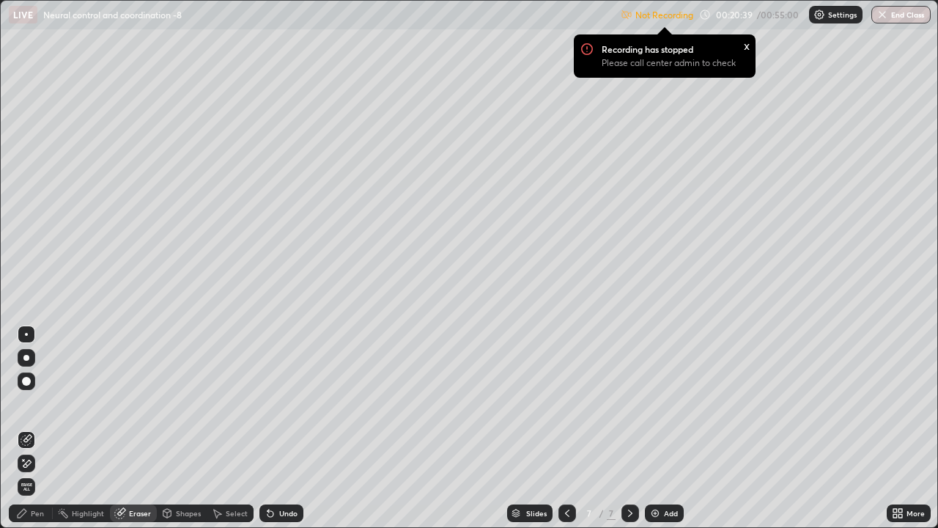
click at [33, 409] on div "Pen" at bounding box center [37, 512] width 13 height 7
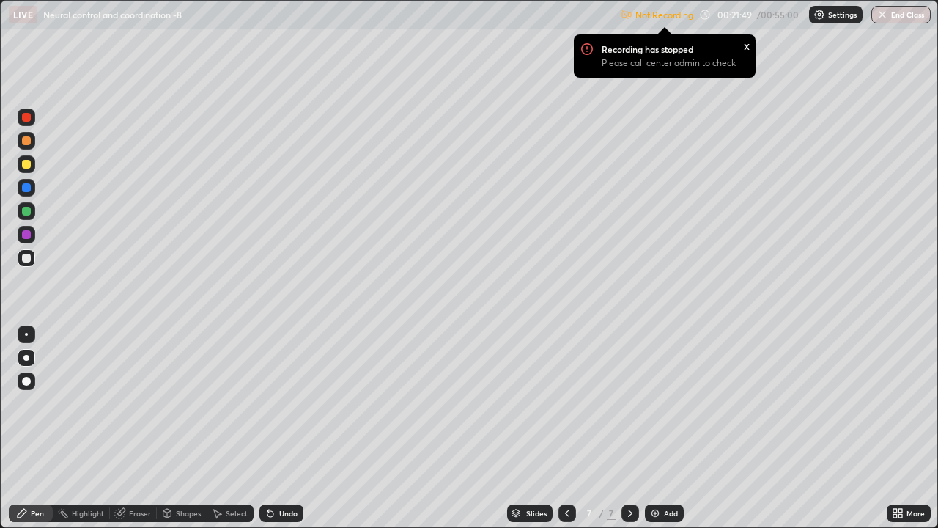
click at [28, 212] on div at bounding box center [26, 211] width 9 height 9
click at [29, 209] on div at bounding box center [26, 211] width 9 height 9
click at [24, 258] on div at bounding box center [26, 258] width 9 height 9
click at [28, 258] on div at bounding box center [26, 258] width 9 height 9
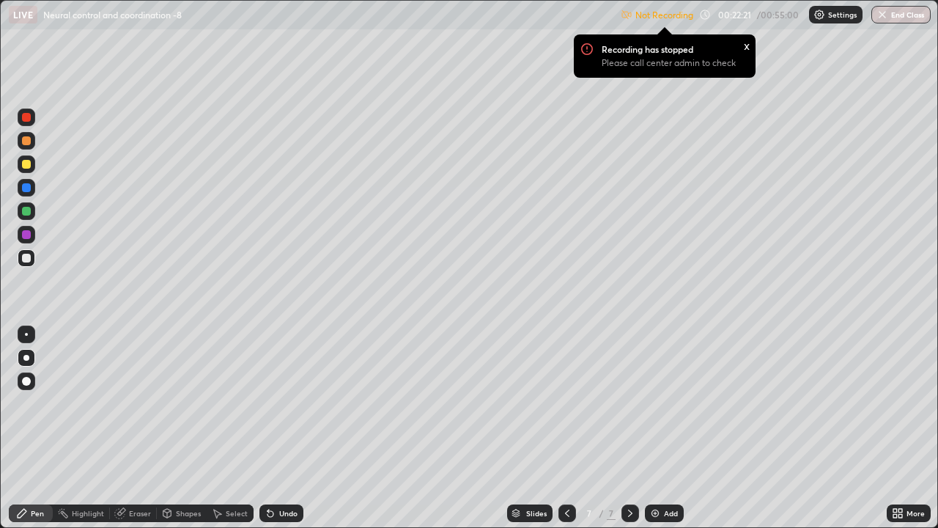
click at [28, 258] on div at bounding box center [26, 258] width 9 height 9
click at [265, 409] on icon at bounding box center [271, 513] width 12 height 12
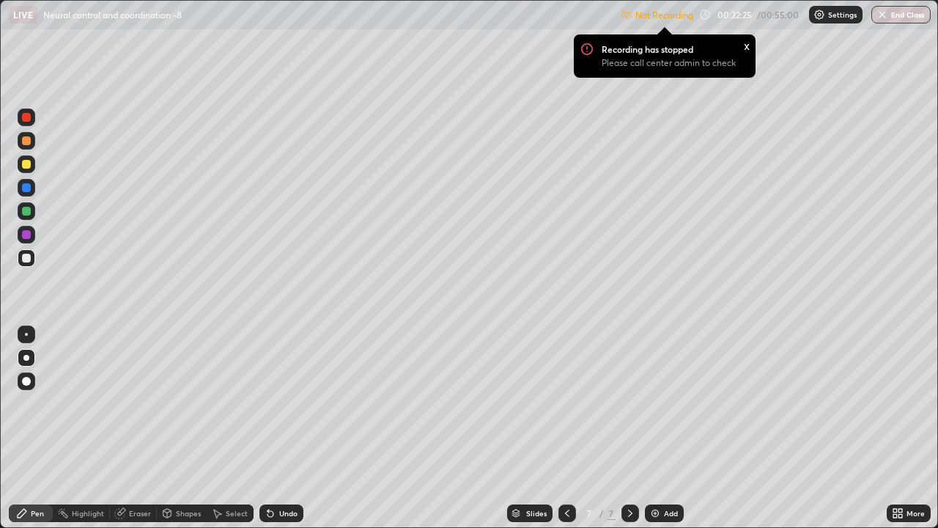
click at [265, 409] on icon at bounding box center [271, 513] width 12 height 12
click at [598, 409] on div "LIVE Neural control and coordination -8 Not Recording Recording has stopped Ple…" at bounding box center [469, 264] width 938 height 528
click at [615, 409] on div "LIVE Neural control and coordination -8 Not Recording Recording has stopped Ple…" at bounding box center [469, 264] width 938 height 528
click at [652, 409] on img at bounding box center [655, 513] width 12 height 12
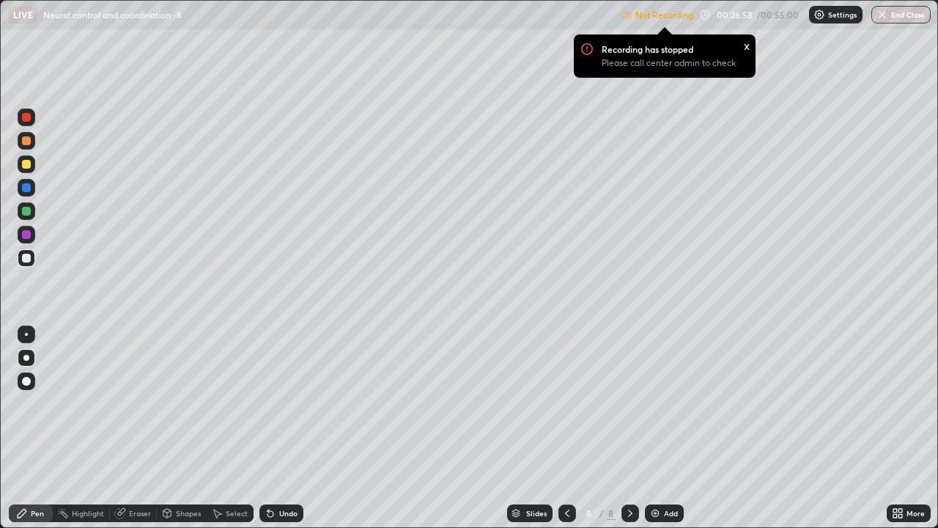
click at [27, 257] on div at bounding box center [26, 258] width 9 height 9
click at [267, 409] on icon at bounding box center [270, 514] width 6 height 6
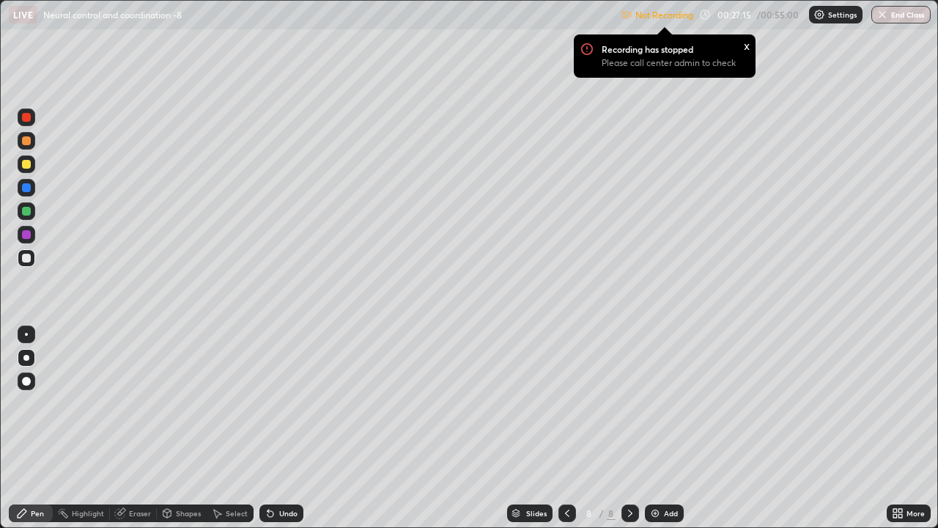
click at [28, 116] on div at bounding box center [26, 117] width 9 height 9
click at [26, 257] on div at bounding box center [26, 258] width 9 height 9
click at [628, 103] on div "LIVE Neural control and coordination -8 Not Recording Recording has stopped Ple…" at bounding box center [469, 264] width 938 height 528
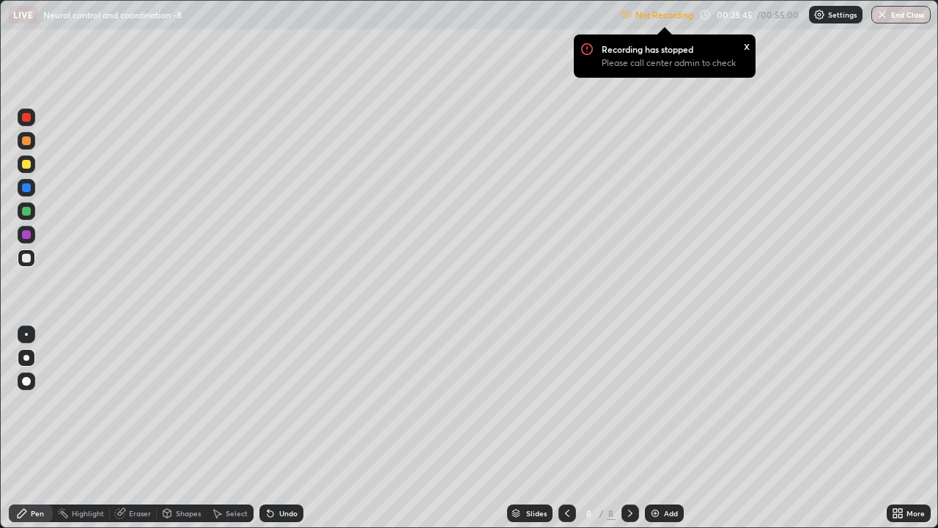
drag, startPoint x: 566, startPoint y: 77, endPoint x: 791, endPoint y: 501, distance: 480.6
click at [791, 409] on div "LIVE Neural control and coordination -8 Not Recording Recording has stopped Ple…" at bounding box center [469, 264] width 938 height 528
click at [786, 409] on div "LIVE Neural control and coordination -8 Not Recording Recording has stopped Ple…" at bounding box center [469, 264] width 938 height 528
click at [647, 409] on div "Add" at bounding box center [664, 513] width 39 height 18
click at [561, 77] on div "LIVE Neural control and coordination -8 Not Recording Recording has stopped Ple…" at bounding box center [469, 264] width 938 height 528
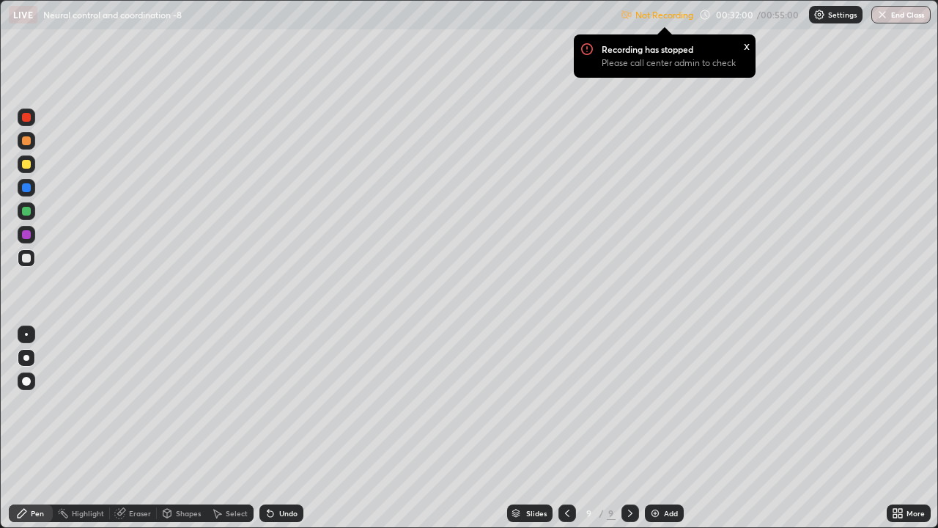
drag, startPoint x: 575, startPoint y: 67, endPoint x: 584, endPoint y: 74, distance: 11.4
click at [584, 74] on div "Recording has stopped Please call center admin to check x" at bounding box center [665, 55] width 182 height 43
drag, startPoint x: 574, startPoint y: 73, endPoint x: 576, endPoint y: 65, distance: 7.7
click at [576, 65] on div "Recording has stopped Please call center admin to check x" at bounding box center [664, 56] width 205 height 67
click at [578, 67] on div "LIVE Neural control and coordination -8 Not Recording Recording has stopped Ple…" at bounding box center [469, 264] width 938 height 528
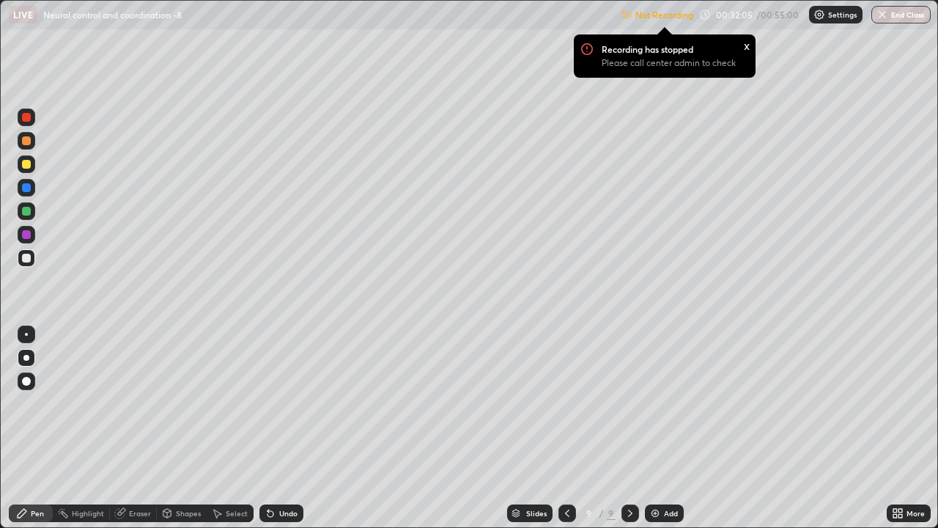
click at [572, 89] on div "LIVE Neural control and coordination -8 Not Recording Recording has stopped Ple…" at bounding box center [469, 264] width 938 height 528
drag, startPoint x: 580, startPoint y: 74, endPoint x: 579, endPoint y: 86, distance: 12.5
click at [579, 86] on div "Recording has stopped Please call center admin to check x" at bounding box center [664, 56] width 205 height 67
click at [569, 78] on div "LIVE Neural control and coordination -8 Not Recording Recording has stopped Ple…" at bounding box center [469, 264] width 938 height 528
click at [579, 85] on div "Recording has stopped Please call center admin to check x" at bounding box center [664, 56] width 205 height 67
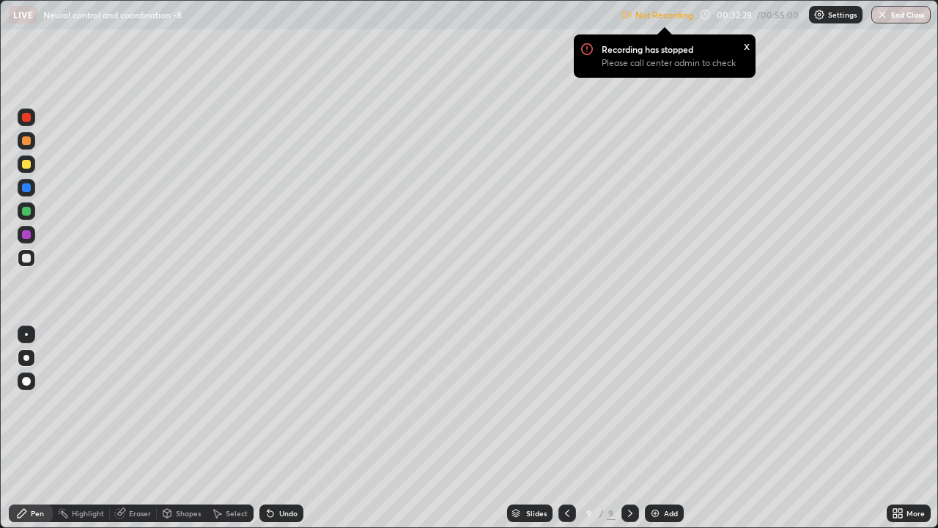
click at [142, 409] on div "Eraser" at bounding box center [140, 512] width 22 height 7
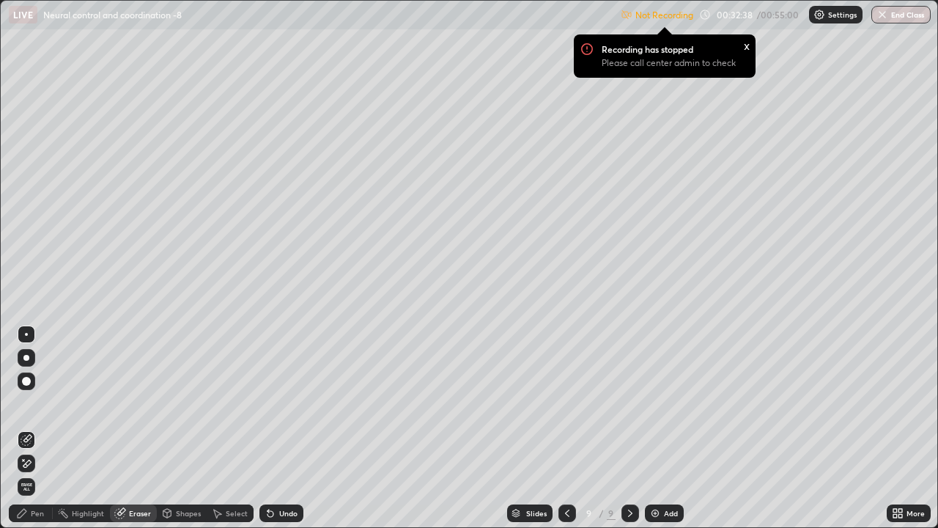
click at [37, 409] on div "Pen" at bounding box center [31, 513] width 44 height 18
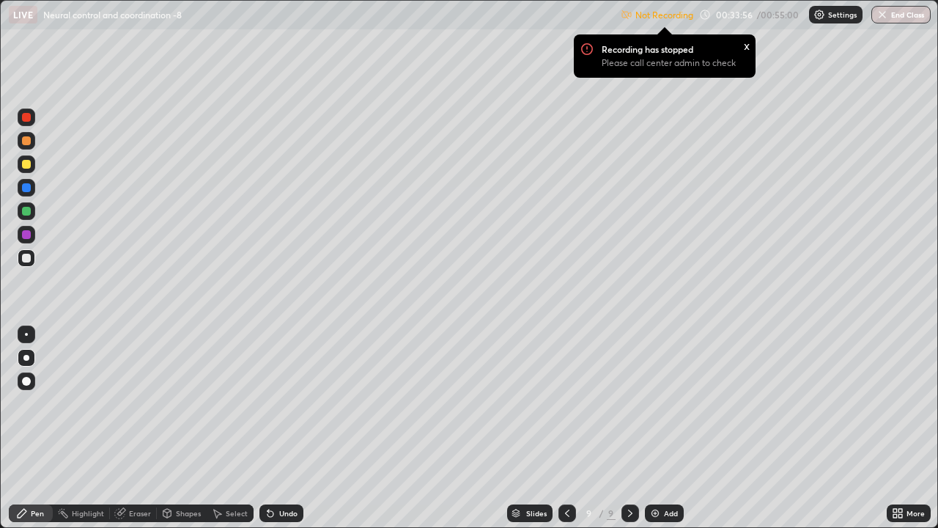
click at [654, 409] on img at bounding box center [655, 513] width 12 height 12
click at [650, 409] on img at bounding box center [655, 513] width 12 height 12
click at [265, 409] on icon at bounding box center [271, 513] width 12 height 12
click at [276, 409] on div "Undo" at bounding box center [281, 513] width 44 height 18
click at [276, 409] on div "Undo" at bounding box center [279, 512] width 50 height 29
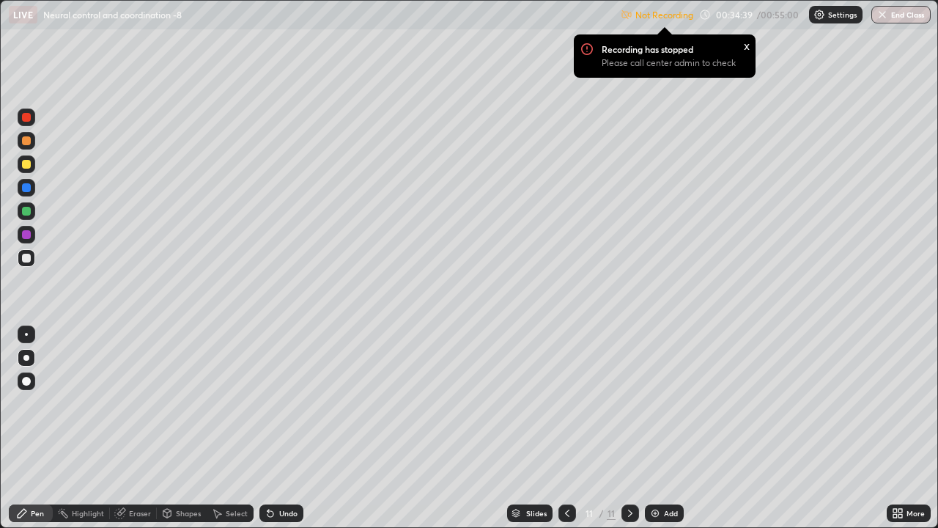
click at [280, 409] on div "Undo" at bounding box center [281, 513] width 44 height 18
click at [267, 409] on icon at bounding box center [270, 514] width 6 height 6
click at [567, 79] on div "LIVE Neural control and coordination -8 Not Recording Recording has stopped Ple…" at bounding box center [469, 264] width 938 height 528
click at [744, 46] on div "x" at bounding box center [747, 44] width 6 height 15
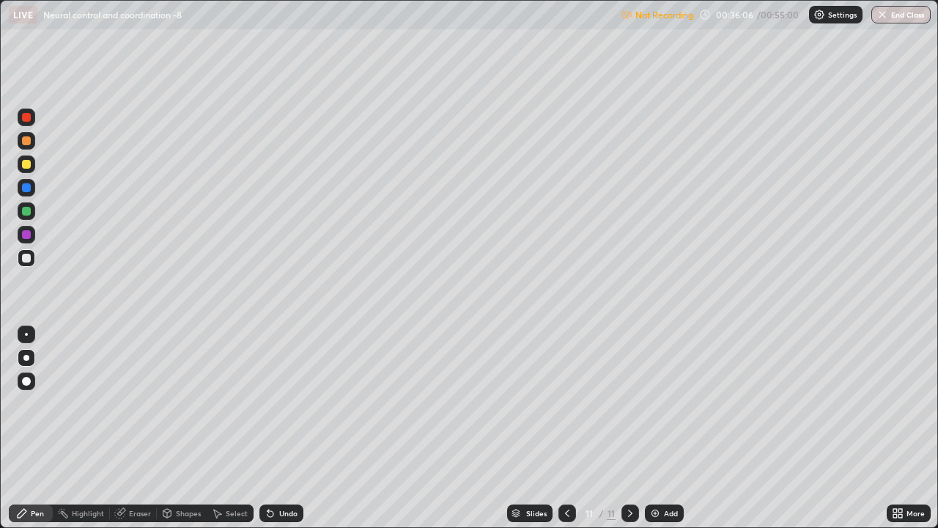
click at [267, 409] on icon at bounding box center [270, 514] width 6 height 6
click at [27, 116] on div at bounding box center [26, 117] width 9 height 9
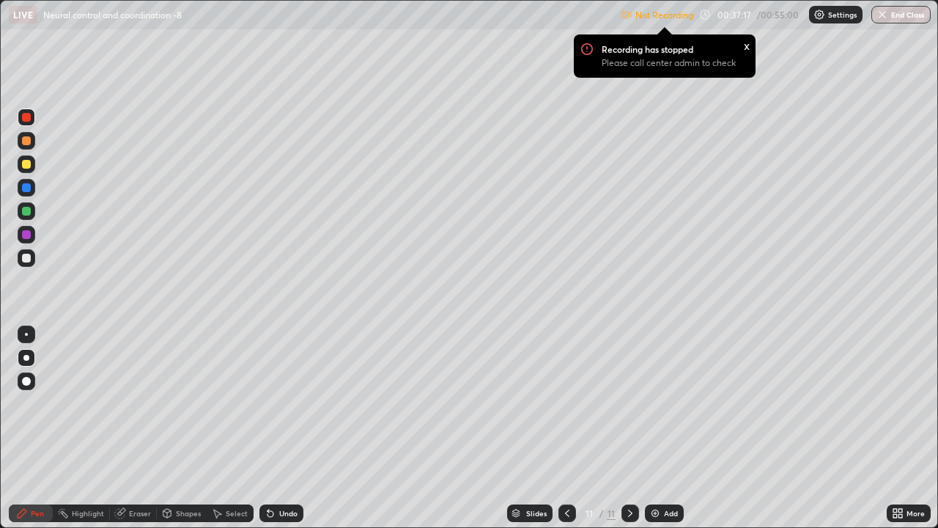
click at [29, 165] on div at bounding box center [26, 164] width 9 height 9
click at [266, 409] on icon at bounding box center [271, 513] width 12 height 12
click at [278, 409] on div "Undo" at bounding box center [279, 512] width 50 height 29
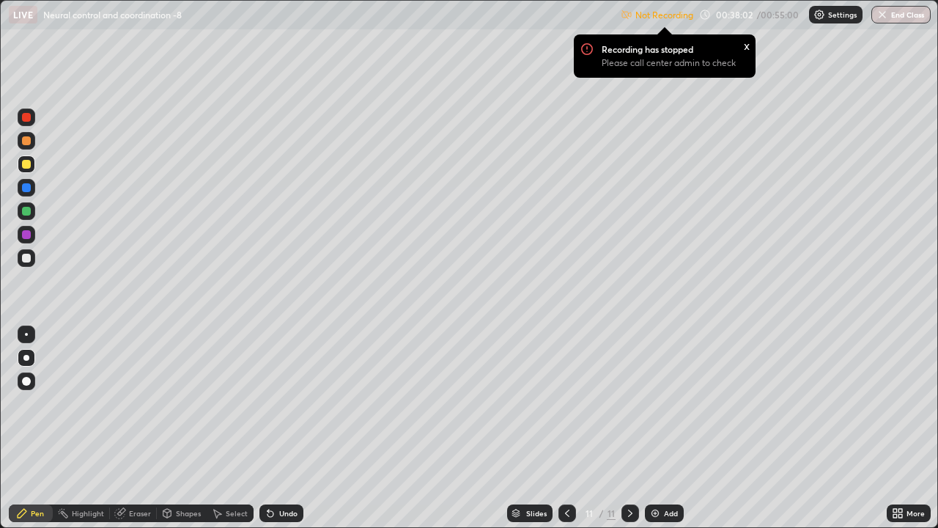
click at [26, 116] on div at bounding box center [26, 117] width 9 height 9
click at [30, 120] on div at bounding box center [27, 117] width 18 height 18
click at [24, 259] on div at bounding box center [26, 258] width 9 height 9
click at [29, 261] on div at bounding box center [26, 258] width 9 height 9
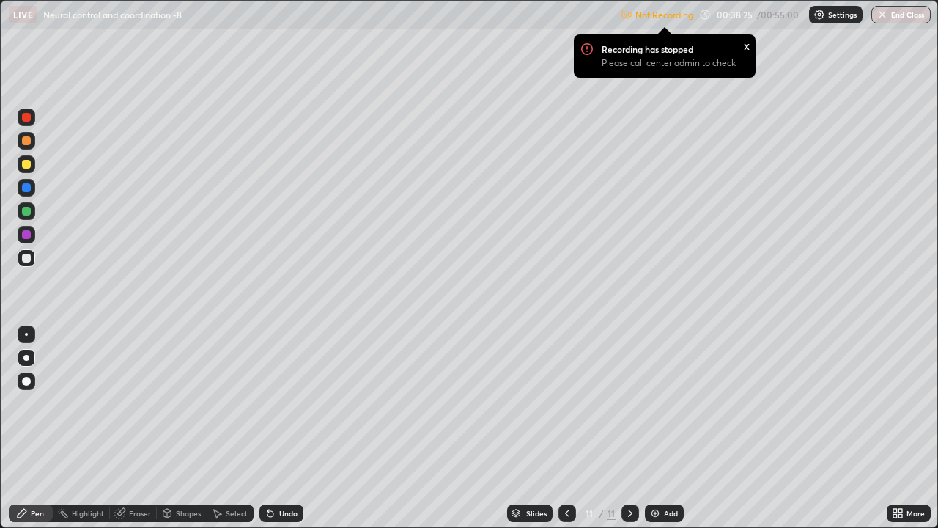
click at [745, 48] on div "x" at bounding box center [747, 44] width 6 height 15
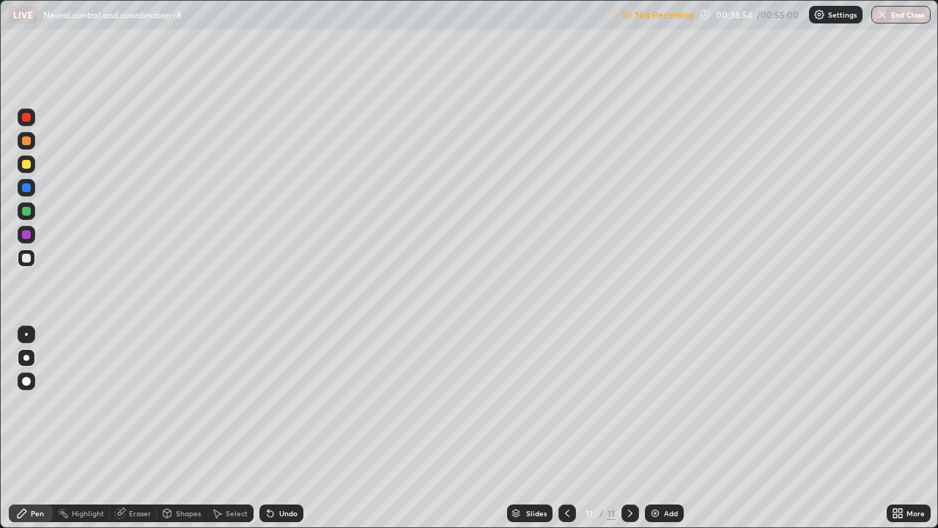
click at [26, 119] on div at bounding box center [26, 117] width 9 height 9
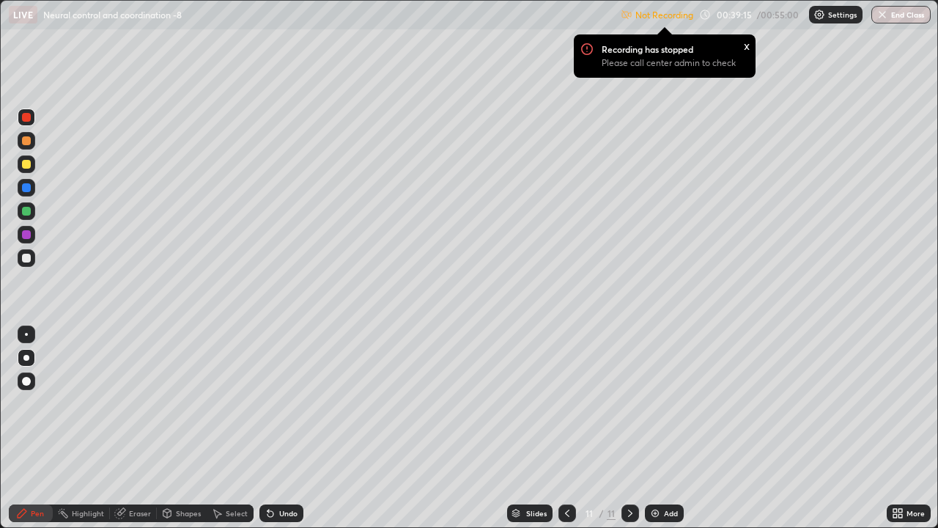
click at [28, 141] on div at bounding box center [26, 140] width 9 height 9
click at [26, 190] on div at bounding box center [26, 187] width 9 height 9
click at [32, 188] on div at bounding box center [27, 188] width 18 height 18
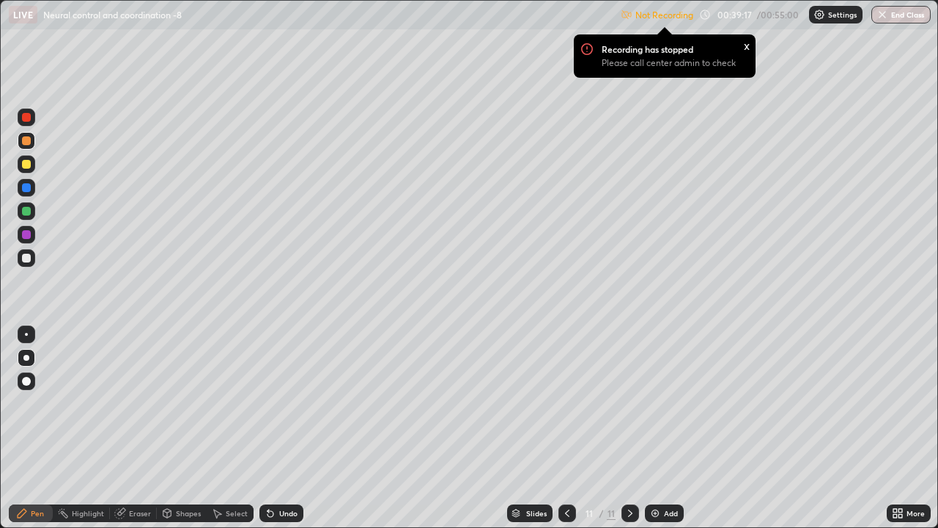
click at [32, 188] on div at bounding box center [27, 188] width 18 height 18
click at [26, 118] on div at bounding box center [26, 117] width 9 height 9
click at [650, 409] on img at bounding box center [655, 513] width 12 height 12
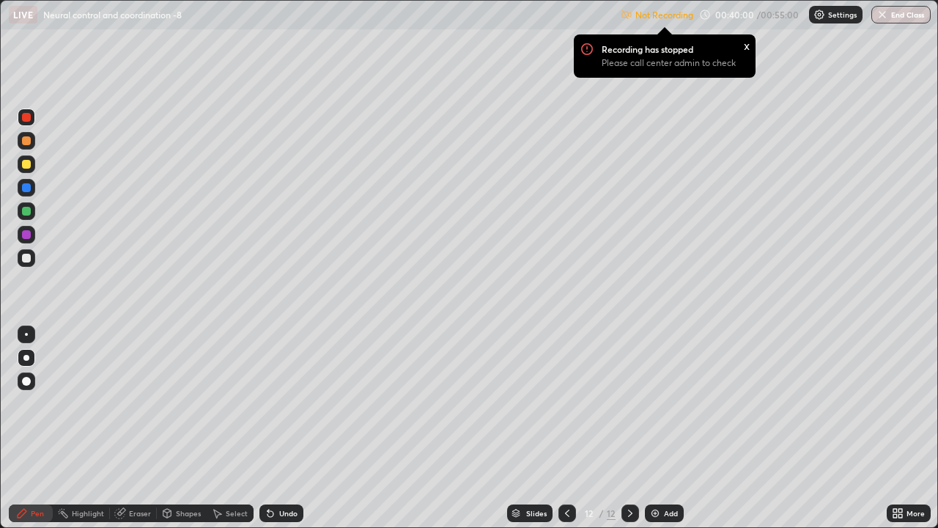
click at [593, 83] on div "Recording has stopped Please call center admin to check x" at bounding box center [664, 56] width 205 height 67
click at [603, 97] on div "LIVE Neural control and coordination -8 Not Recording Recording has stopped Ple…" at bounding box center [469, 264] width 938 height 528
click at [602, 101] on div "LIVE Neural control and coordination -8 Not Recording Recording has stopped Ple…" at bounding box center [469, 264] width 938 height 528
click at [32, 258] on div at bounding box center [27, 258] width 18 height 18
click at [31, 257] on div at bounding box center [27, 258] width 18 height 18
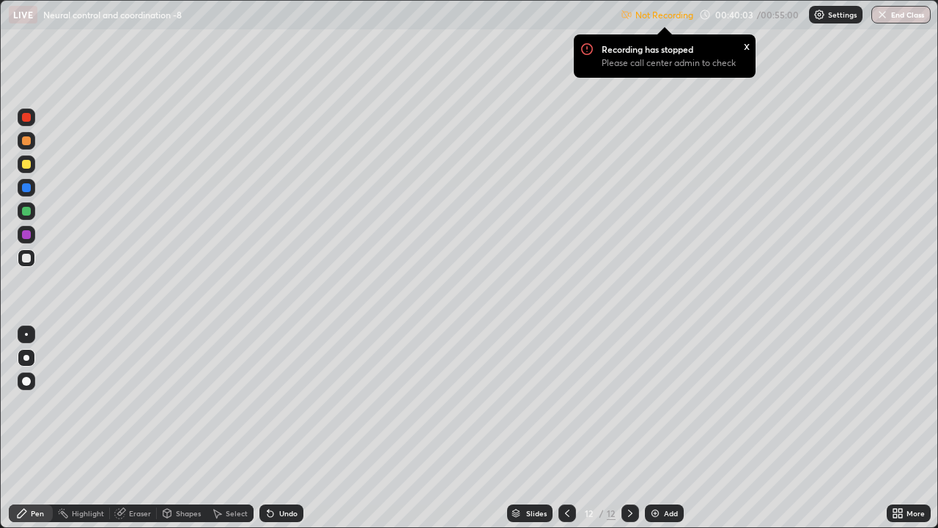
click at [31, 257] on div at bounding box center [27, 258] width 18 height 18
click at [741, 46] on div "Recording has stopped Please call center admin to check" at bounding box center [675, 60] width 147 height 34
click at [745, 44] on div "x" at bounding box center [747, 44] width 6 height 15
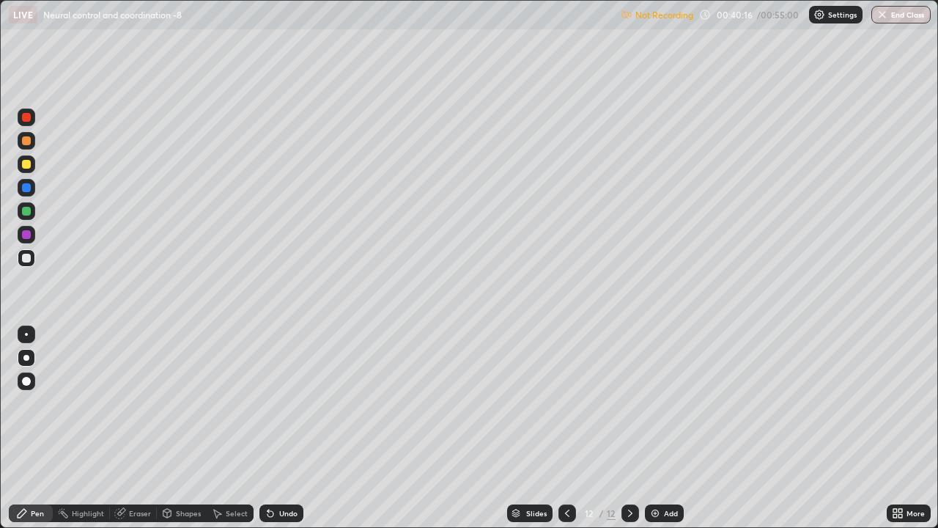
click at [565, 409] on icon at bounding box center [567, 512] width 4 height 7
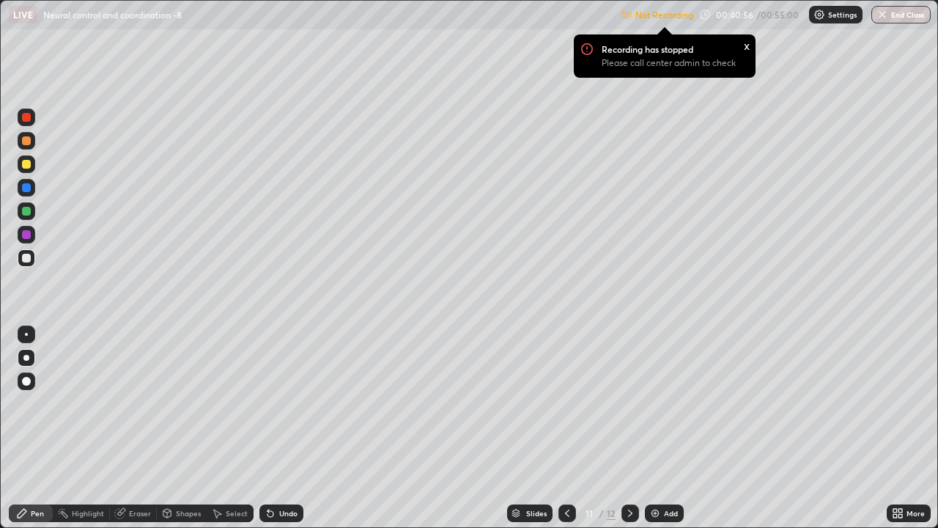
click at [26, 258] on div at bounding box center [26, 258] width 9 height 9
click at [28, 118] on div at bounding box center [26, 117] width 9 height 9
click at [25, 119] on div at bounding box center [26, 117] width 9 height 9
click at [26, 258] on div at bounding box center [26, 258] width 9 height 9
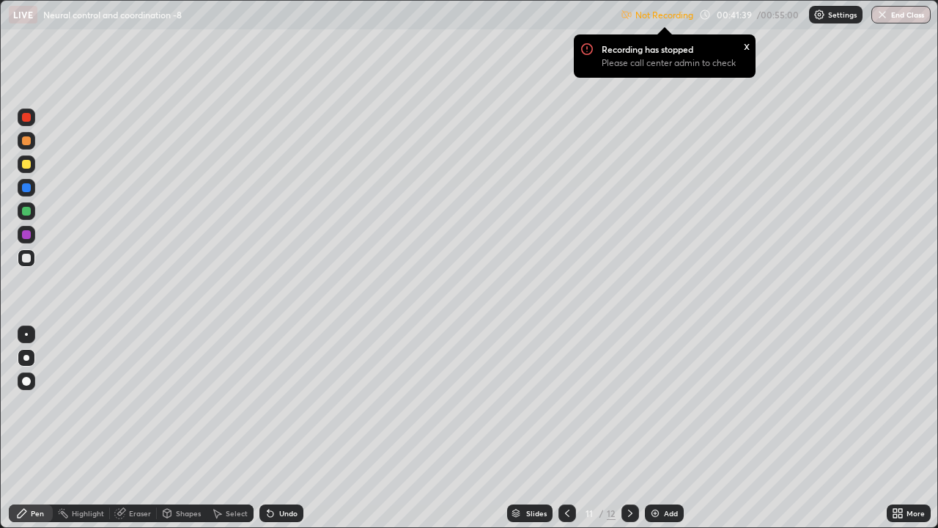
click at [28, 210] on div at bounding box center [26, 211] width 9 height 9
click at [130, 409] on div "Eraser" at bounding box center [140, 512] width 22 height 7
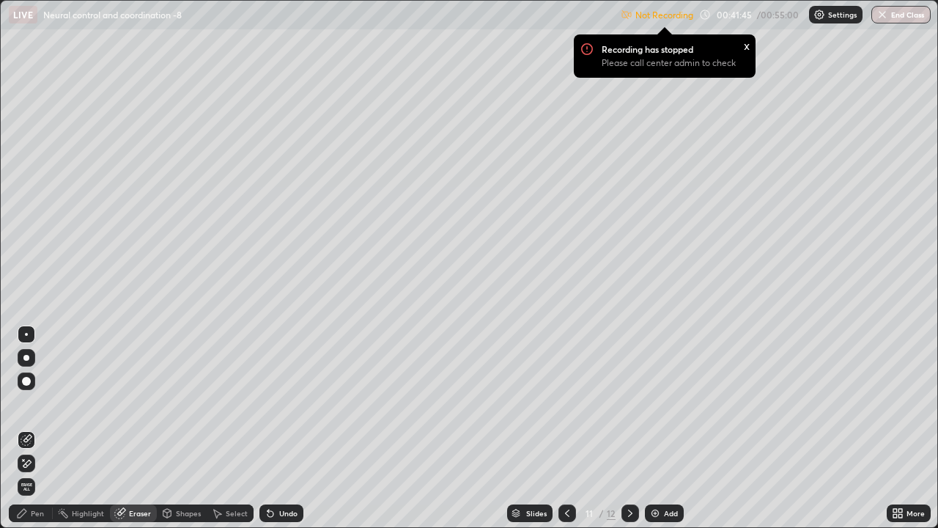
click at [38, 409] on div "Pen" at bounding box center [37, 512] width 13 height 7
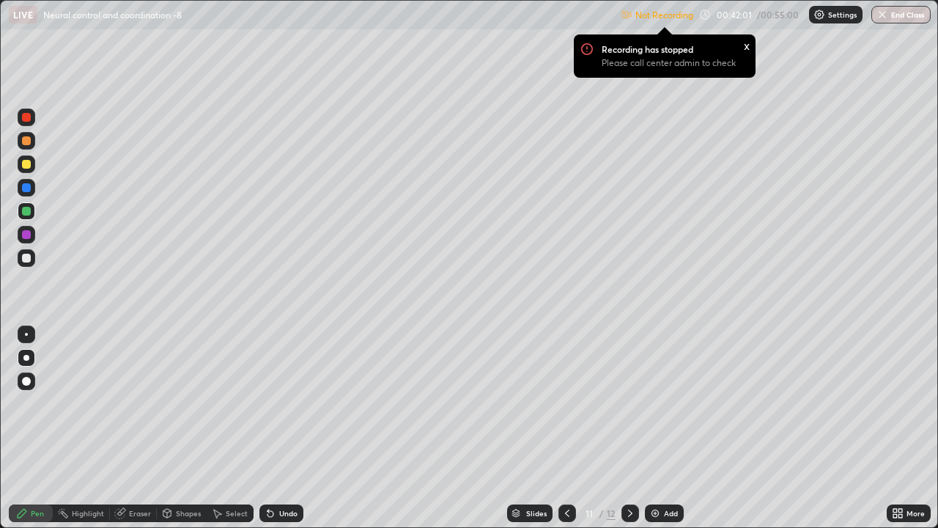
click at [130, 409] on div "Eraser" at bounding box center [140, 512] width 22 height 7
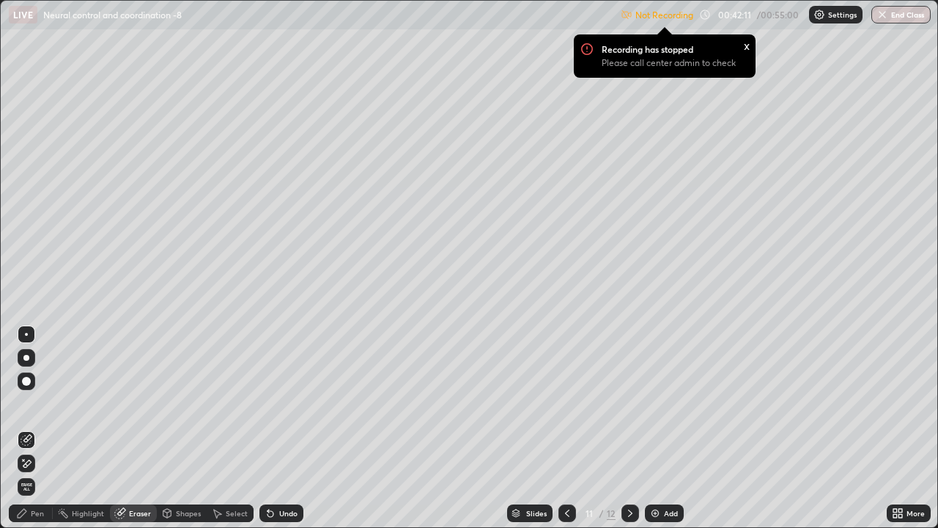
click at [34, 409] on div "Pen" at bounding box center [31, 513] width 44 height 18
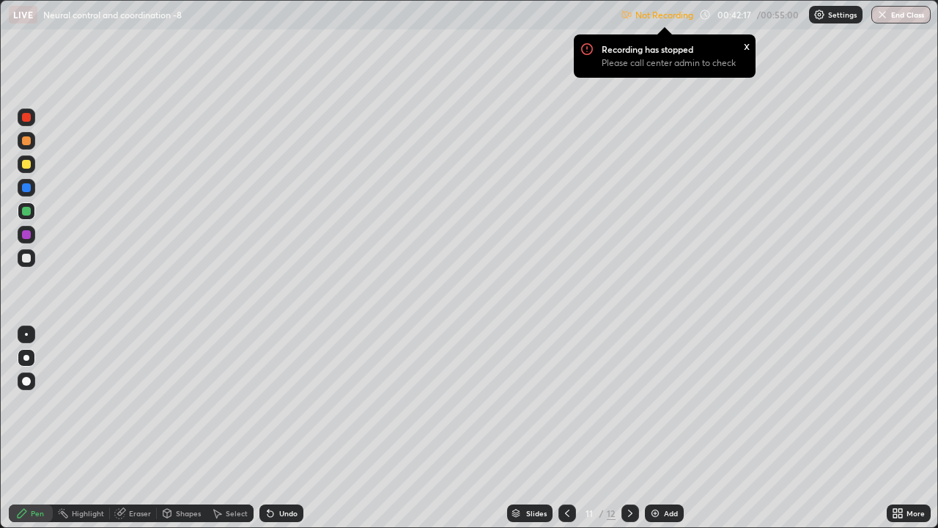
click at [410, 409] on div "LIVE Neural control and coordination -8 Not Recording Recording has stopped Ple…" at bounding box center [469, 264] width 938 height 528
click at [268, 409] on icon at bounding box center [270, 514] width 6 height 6
click at [270, 409] on icon at bounding box center [270, 514] width 6 height 6
click at [40, 391] on div "Erase all" at bounding box center [26, 263] width 35 height 469
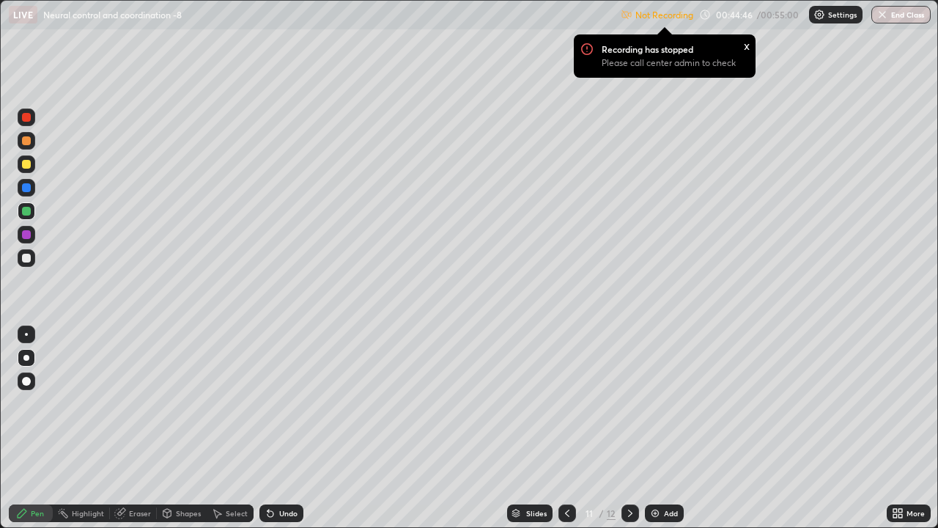
click at [28, 118] on div at bounding box center [26, 117] width 9 height 9
click at [27, 141] on div at bounding box center [26, 140] width 9 height 9
click at [26, 186] on div at bounding box center [26, 187] width 9 height 9
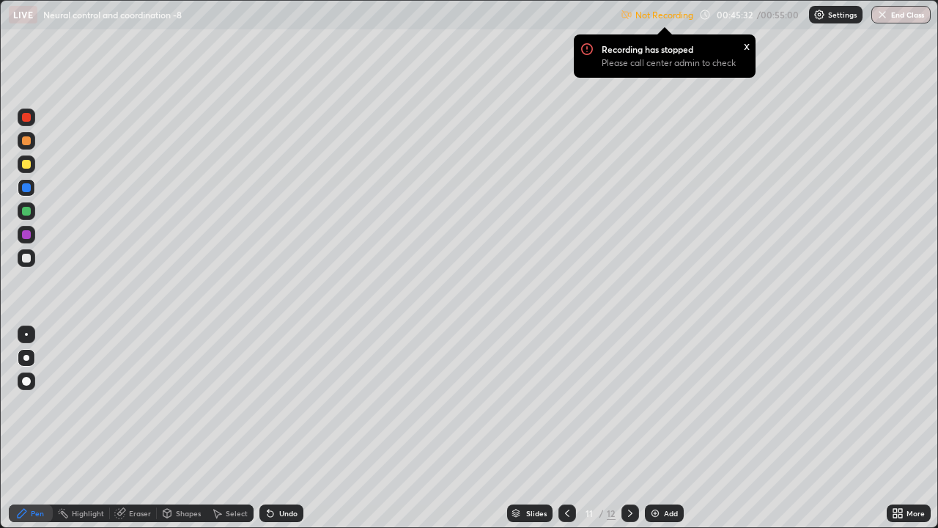
click at [26, 186] on div at bounding box center [26, 187] width 9 height 9
click at [269, 409] on icon at bounding box center [270, 514] width 6 height 6
click at [271, 409] on div "Undo" at bounding box center [281, 513] width 44 height 18
click at [29, 257] on div at bounding box center [26, 258] width 9 height 9
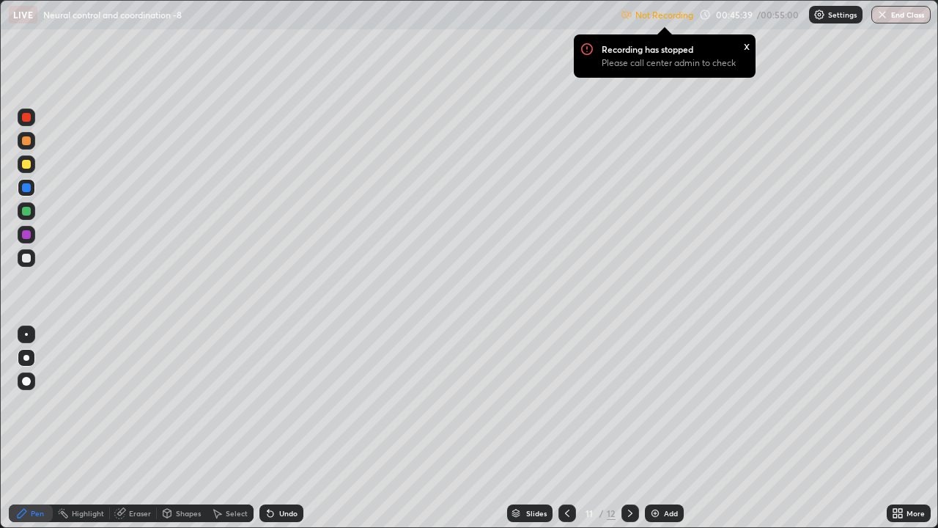
click at [29, 257] on div at bounding box center [26, 258] width 9 height 9
click at [267, 409] on icon at bounding box center [270, 514] width 6 height 6
click at [29, 190] on div at bounding box center [26, 187] width 9 height 9
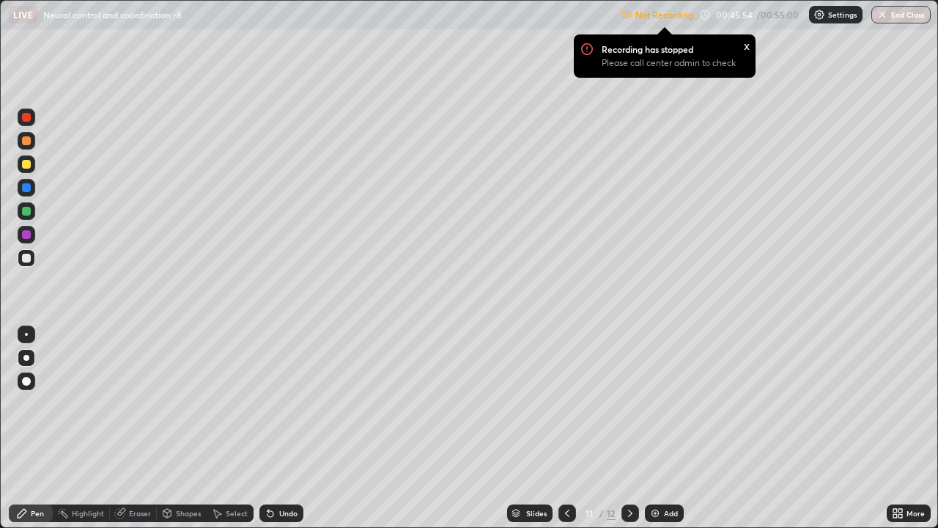
click at [29, 190] on div at bounding box center [26, 187] width 9 height 9
click at [265, 409] on icon at bounding box center [271, 513] width 12 height 12
click at [26, 119] on div at bounding box center [26, 117] width 9 height 9
click at [28, 116] on div at bounding box center [26, 117] width 9 height 9
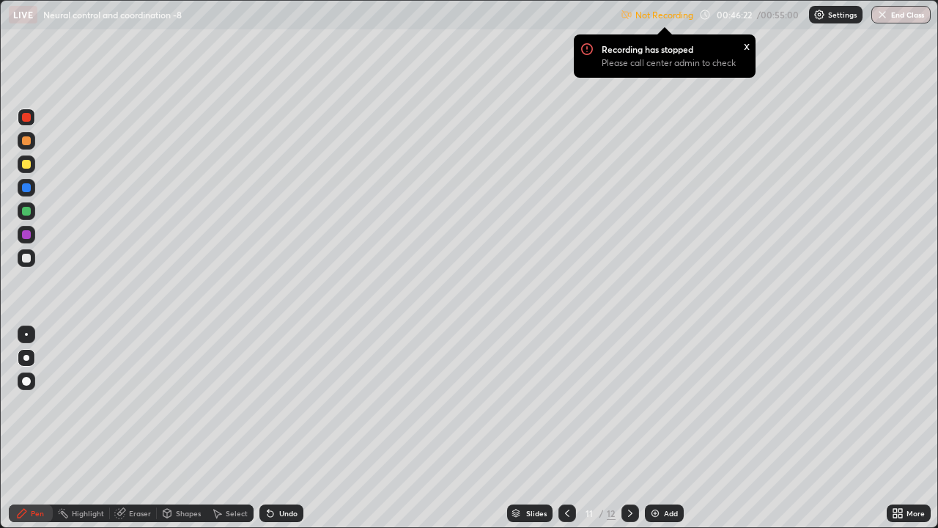
click at [131, 409] on div "Eraser" at bounding box center [140, 512] width 22 height 7
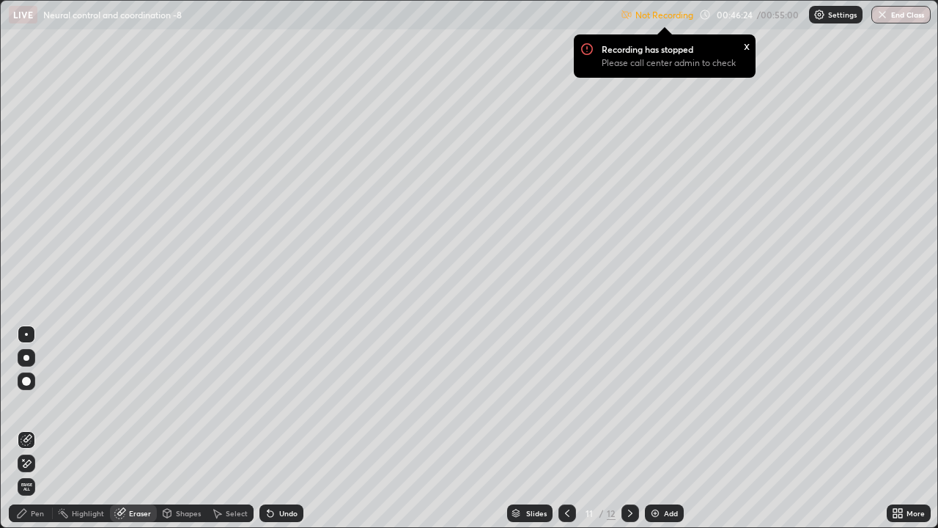
click at [39, 409] on div "Pen" at bounding box center [37, 512] width 13 height 7
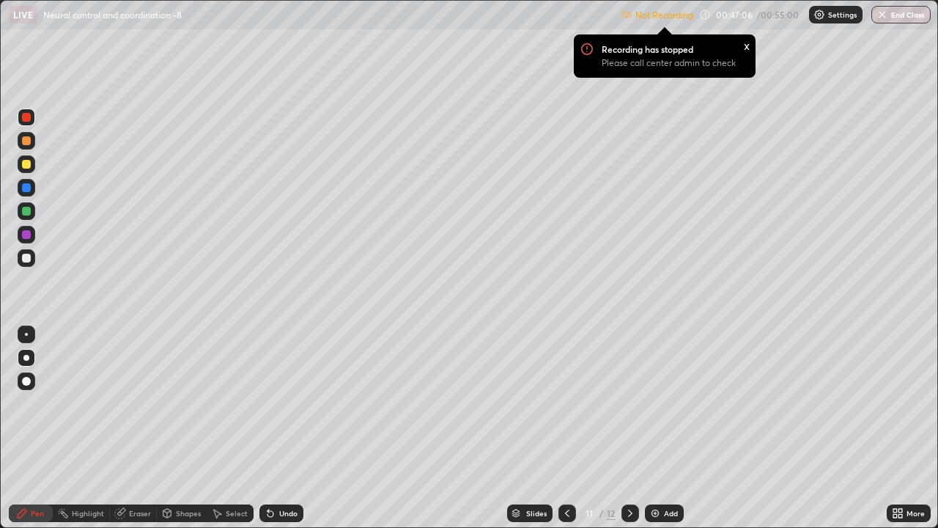
click at [30, 210] on div at bounding box center [26, 211] width 9 height 9
click at [27, 142] on div at bounding box center [26, 140] width 9 height 9
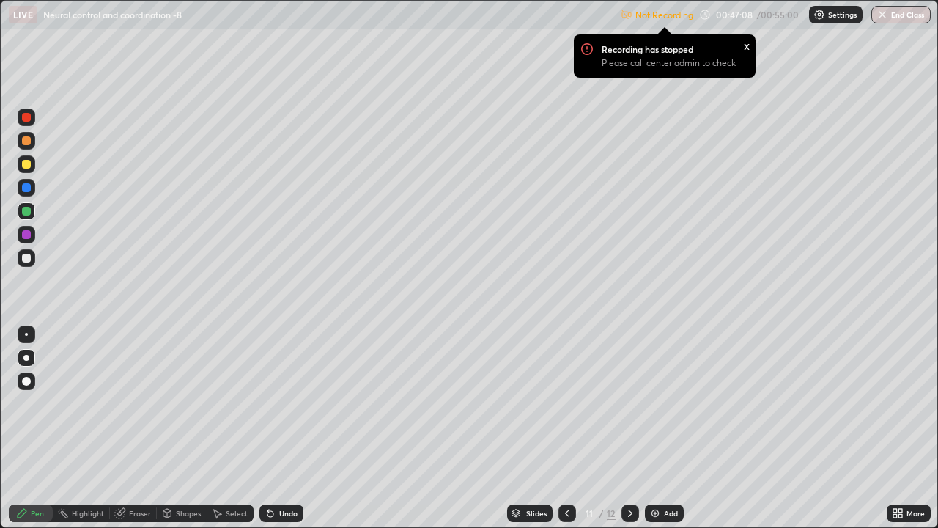
click at [27, 142] on div at bounding box center [26, 140] width 9 height 9
click at [26, 234] on div at bounding box center [26, 234] width 9 height 9
click at [27, 259] on div at bounding box center [26, 258] width 9 height 9
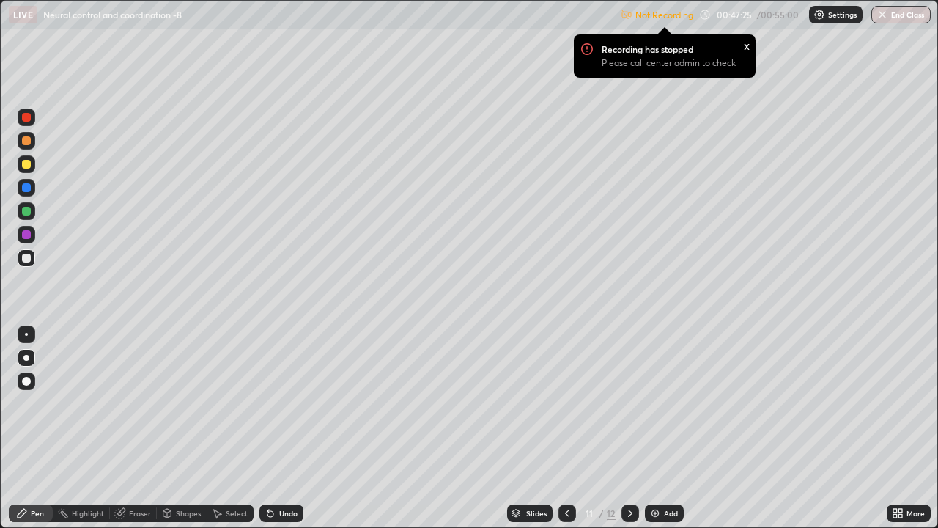
click at [29, 257] on div at bounding box center [26, 258] width 9 height 9
click at [14, 409] on div "Pen" at bounding box center [31, 513] width 44 height 18
click at [29, 211] on div at bounding box center [26, 211] width 9 height 9
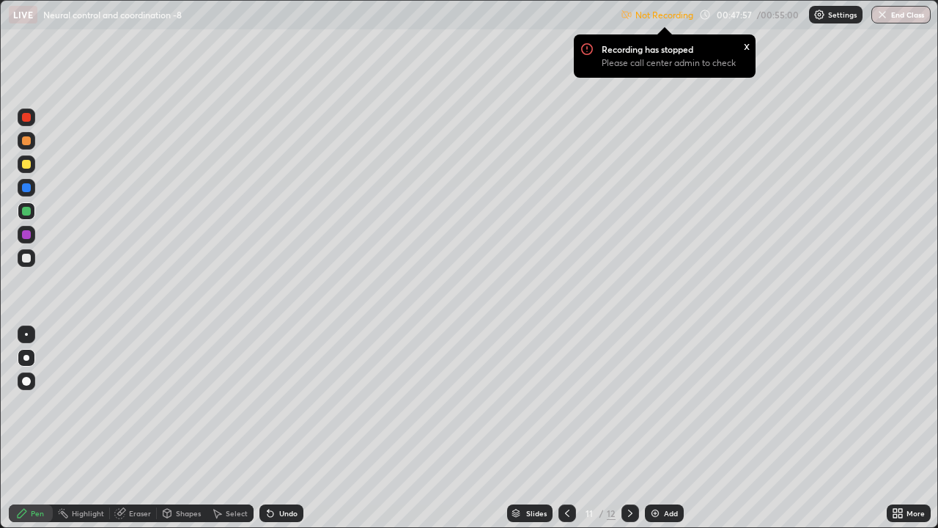
click at [29, 211] on div at bounding box center [26, 211] width 9 height 9
click at [26, 257] on div at bounding box center [26, 258] width 9 height 9
click at [34, 257] on div at bounding box center [27, 258] width 18 height 18
click at [631, 409] on icon at bounding box center [630, 513] width 12 height 12
click at [567, 409] on icon at bounding box center [567, 512] width 4 height 7
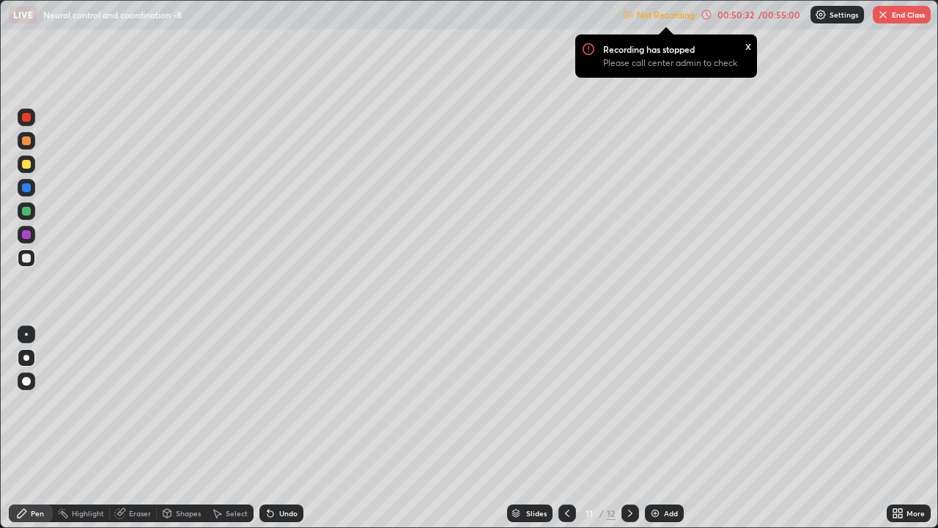
click at [30, 236] on div at bounding box center [26, 234] width 9 height 9
click at [29, 233] on div at bounding box center [26, 234] width 9 height 9
click at [276, 409] on div "Undo" at bounding box center [281, 513] width 44 height 18
click at [271, 409] on div "Undo" at bounding box center [281, 513] width 44 height 18
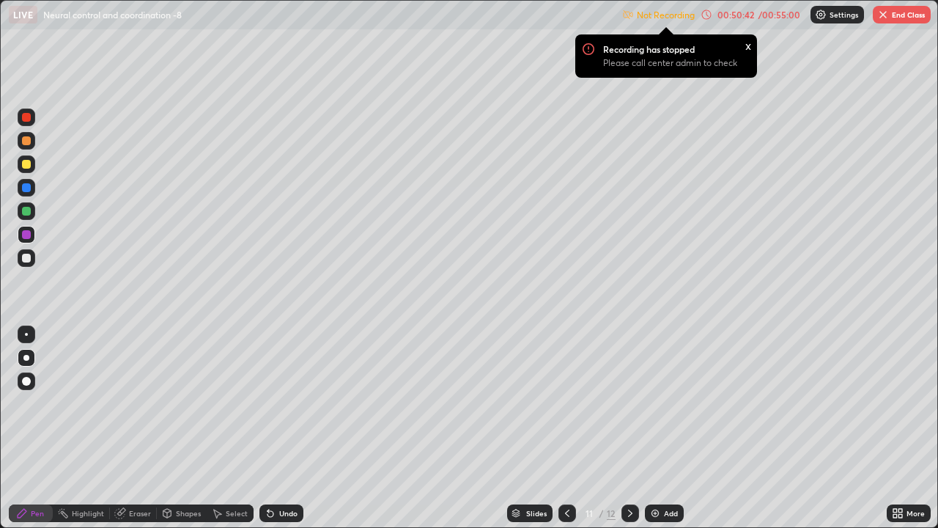
click at [282, 409] on div "Undo" at bounding box center [281, 513] width 44 height 18
click at [272, 409] on icon at bounding box center [271, 513] width 12 height 12
click at [29, 254] on div at bounding box center [27, 258] width 18 height 18
click at [29, 254] on div at bounding box center [26, 258] width 9 height 9
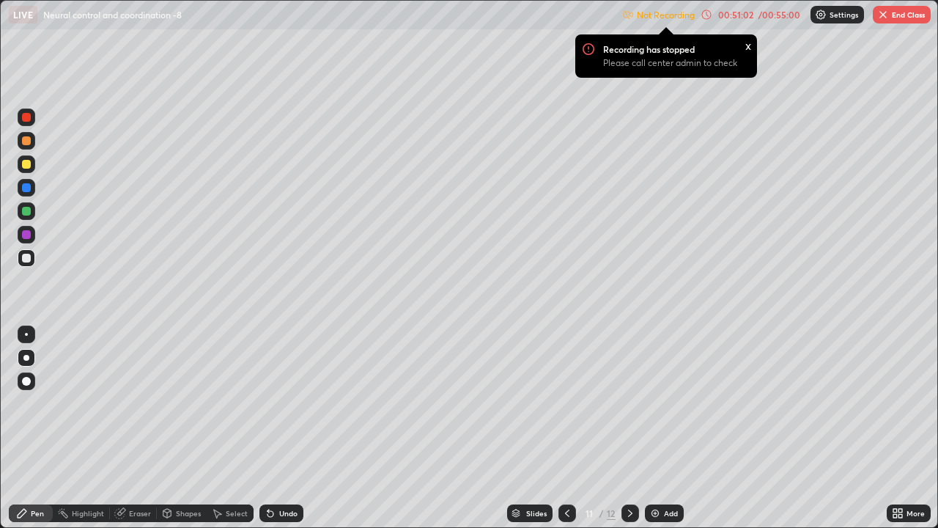
click at [857, 409] on div "LIVE Neural control and coordination -8 Not Recording Recording has stopped Ple…" at bounding box center [469, 264] width 938 height 528
click at [749, 46] on div "x" at bounding box center [748, 44] width 6 height 15
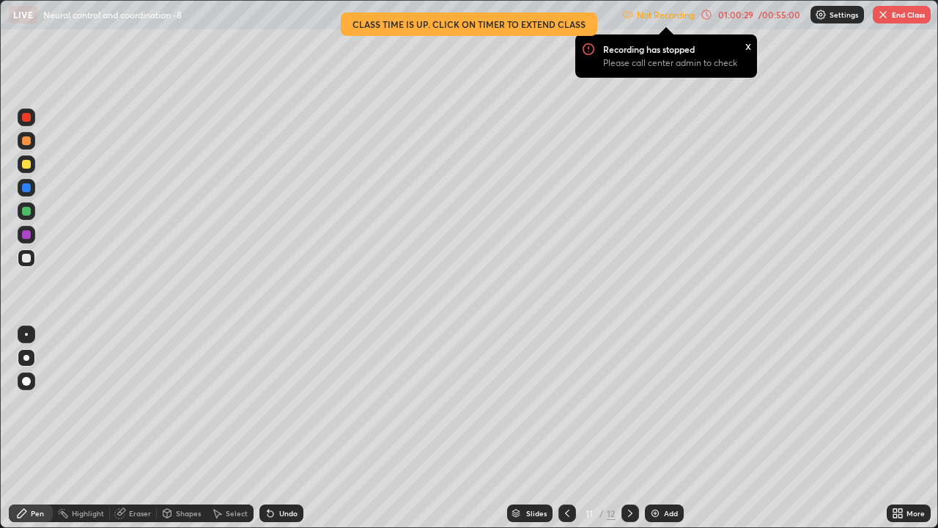
click at [907, 7] on button "End Class" at bounding box center [902, 15] width 58 height 18
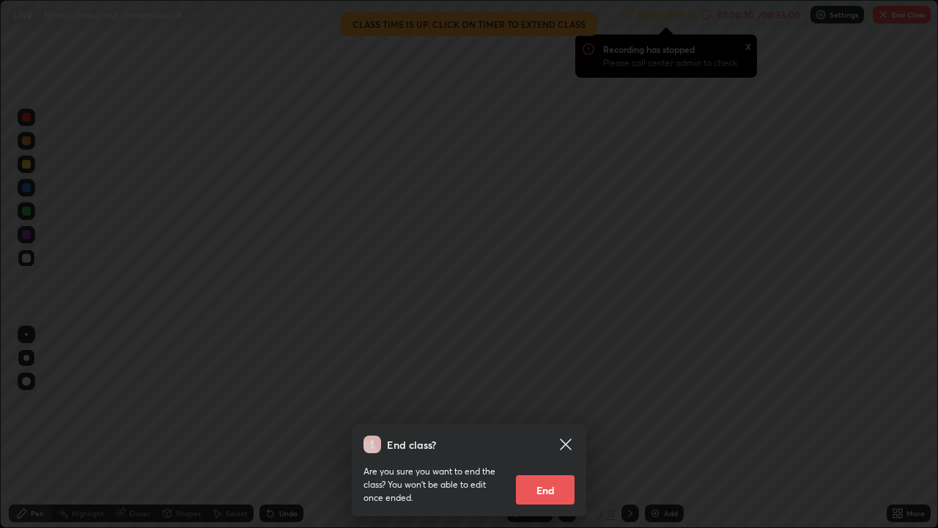
click at [555, 409] on button "End" at bounding box center [545, 489] width 59 height 29
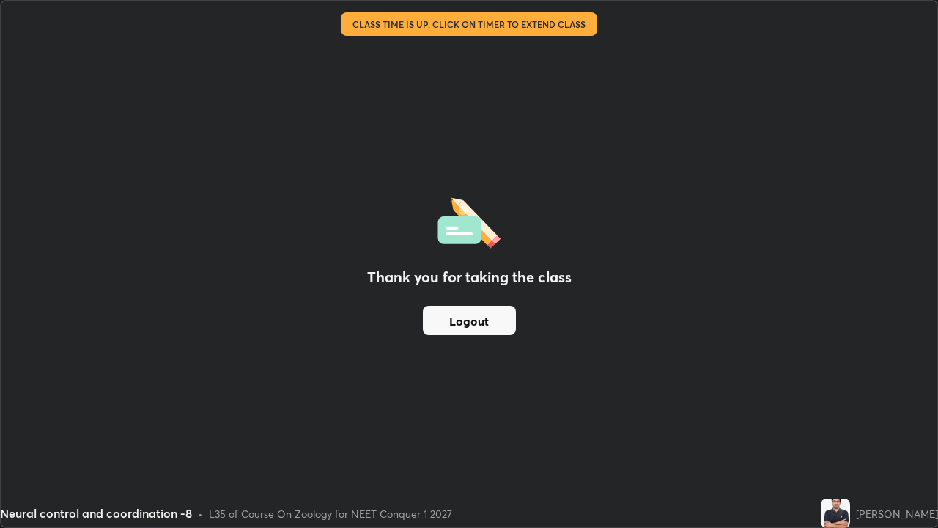
click at [878, 399] on div "Thank you for taking the class Logout" at bounding box center [469, 264] width 937 height 526
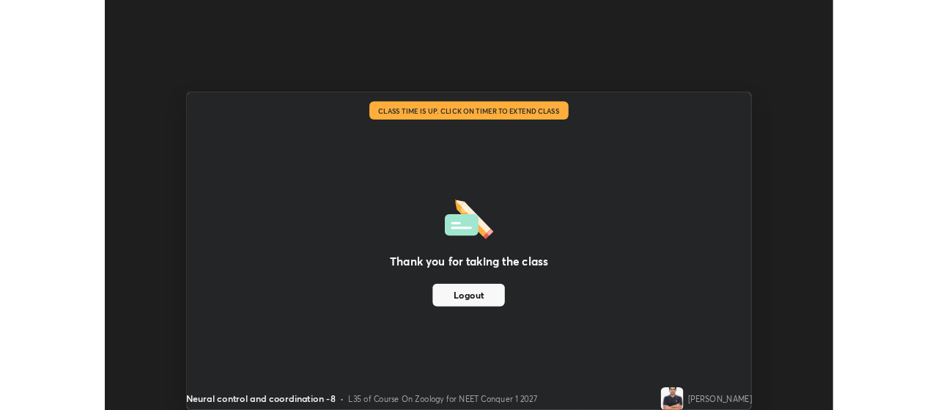
scroll to position [72877, 72349]
